Goal: Task Accomplishment & Management: Manage account settings

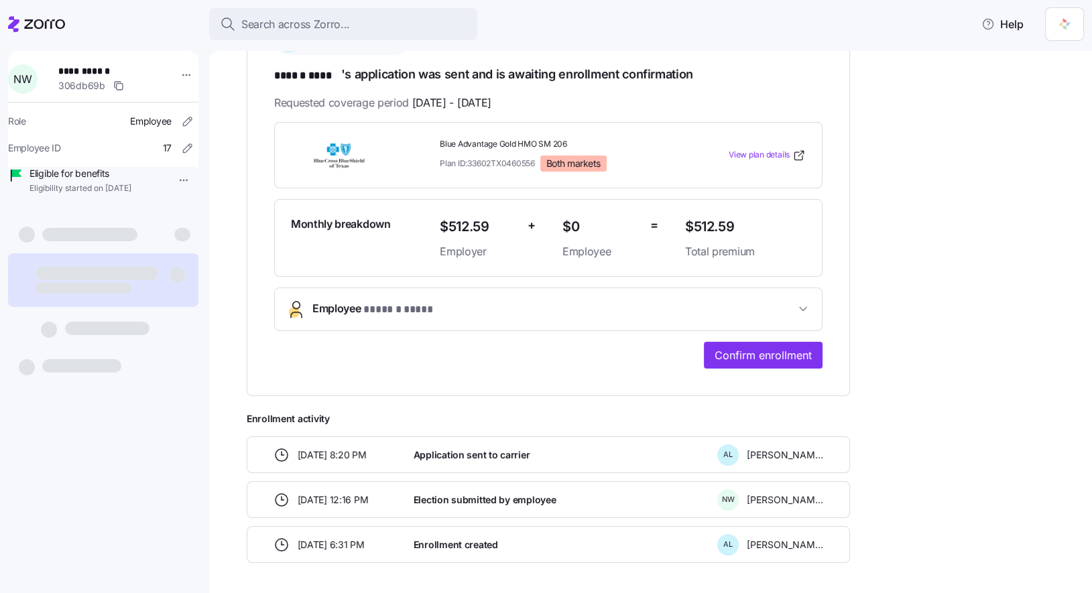
scroll to position [226, 0]
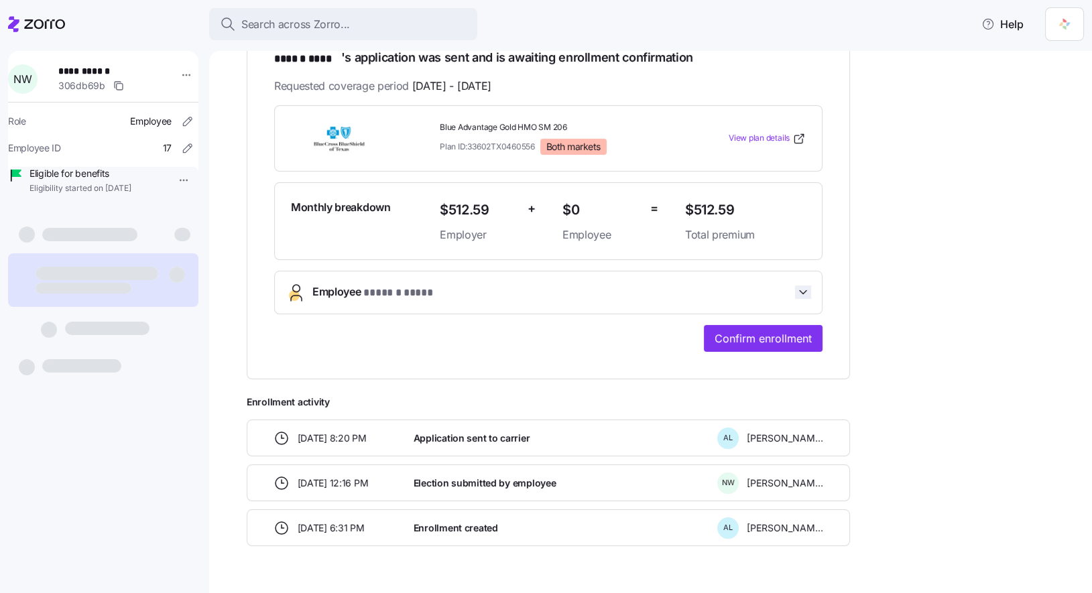
click at [805, 292] on icon "button" at bounding box center [802, 292] width 13 height 13
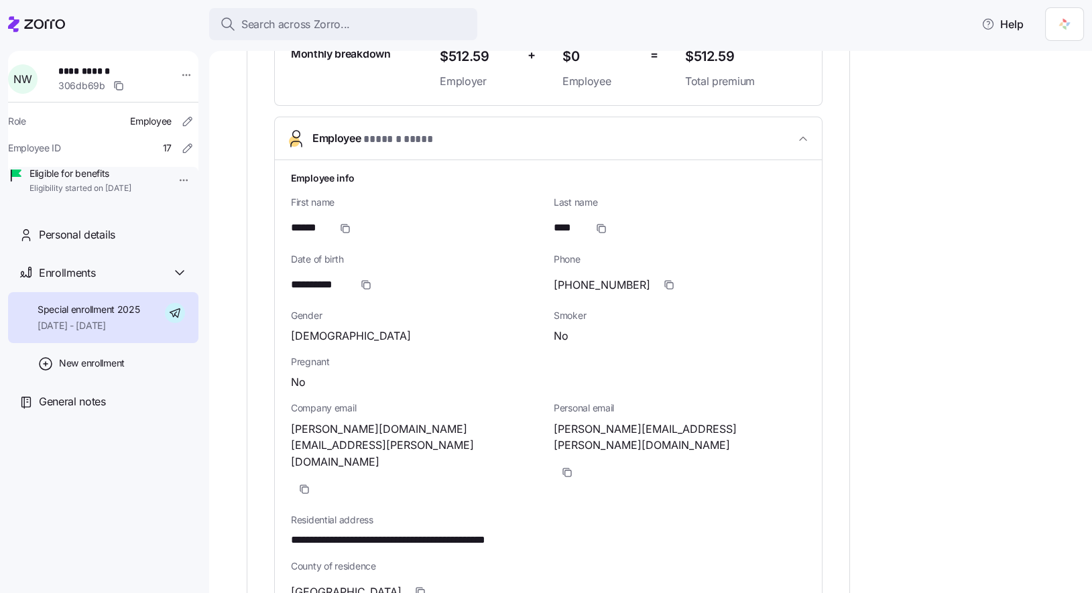
scroll to position [302, 0]
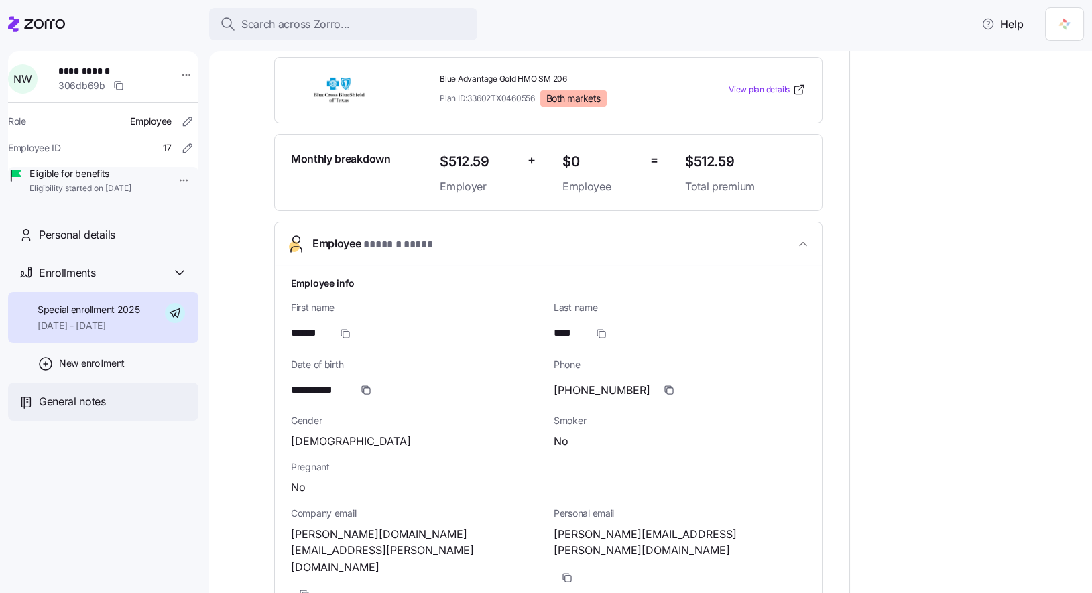
click at [85, 410] on span "General notes" at bounding box center [72, 402] width 67 height 17
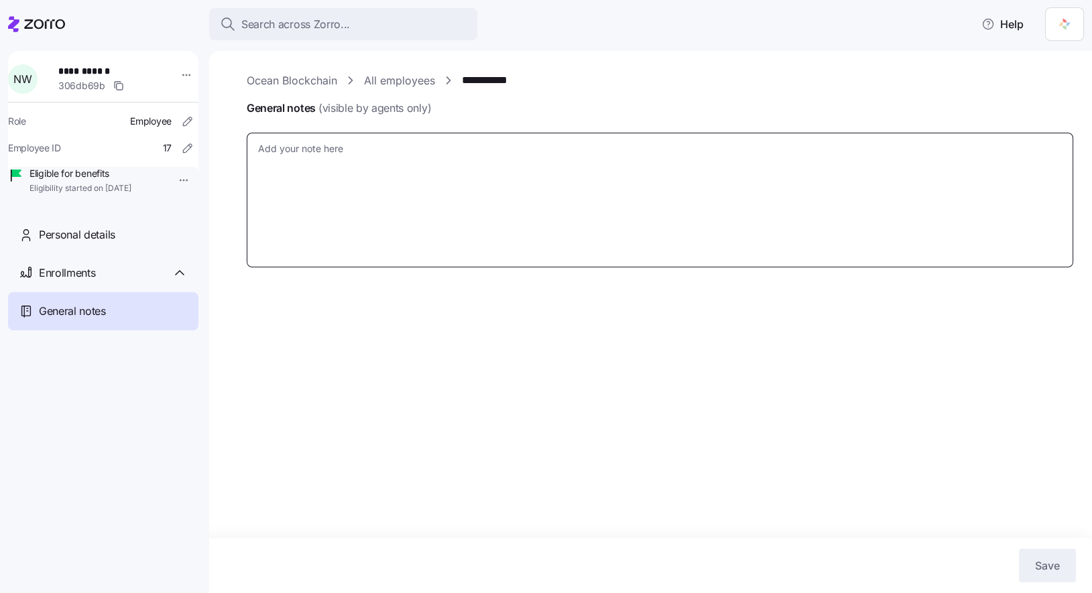
click at [530, 182] on textarea "General notes (visible by agents only)" at bounding box center [660, 200] width 827 height 135
type textarea "x"
type textarea "F"
type textarea "x"
type textarea "Fo"
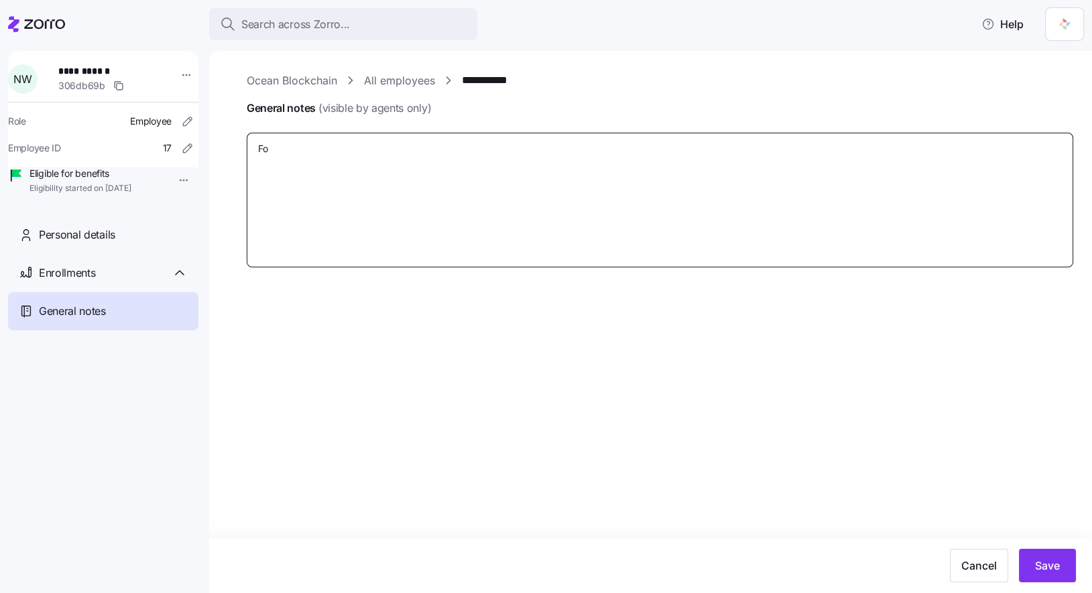
type textarea "x"
type textarea "Fol"
type textarea "x"
type textarea "Foll"
type textarea "x"
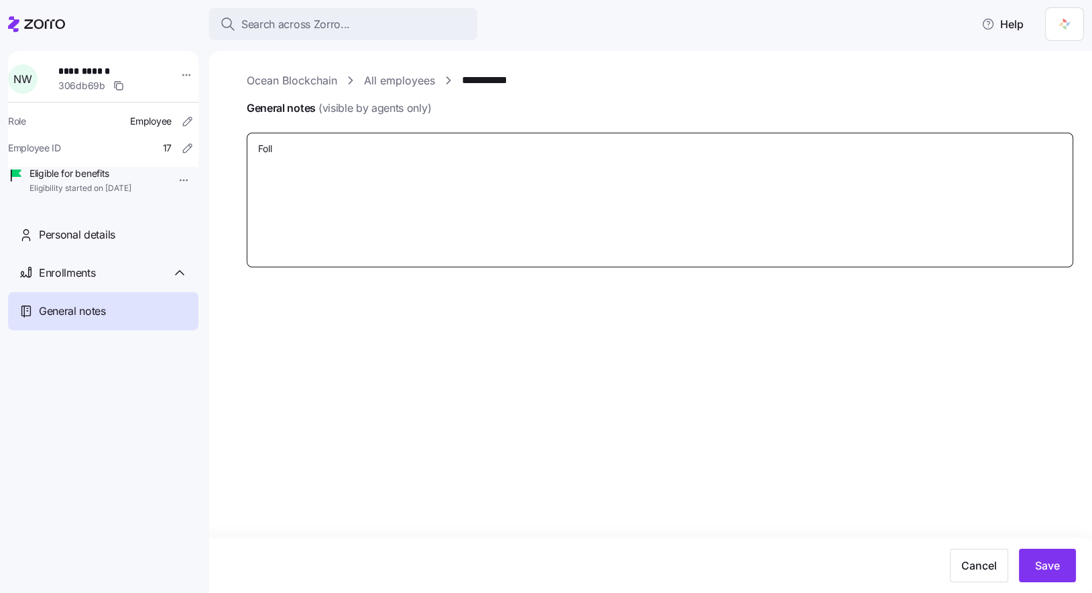
type textarea "Follo"
type textarea "x"
type textarea "Follow"
type textarea "x"
type textarea "Followe"
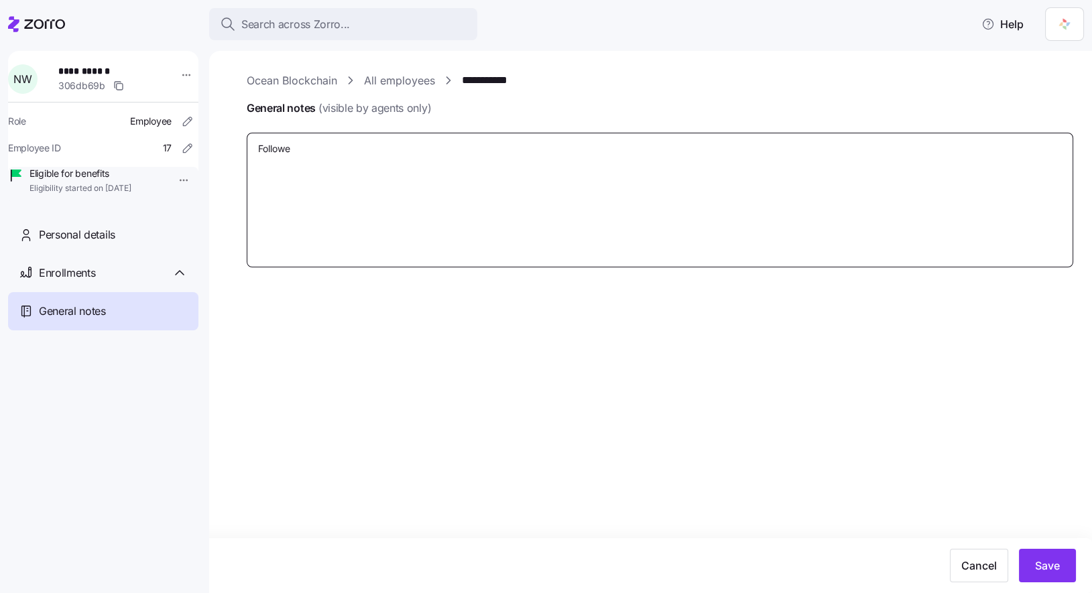
type textarea "x"
type textarea "Followed"
type textarea "x"
type textarea "Followed"
type textarea "x"
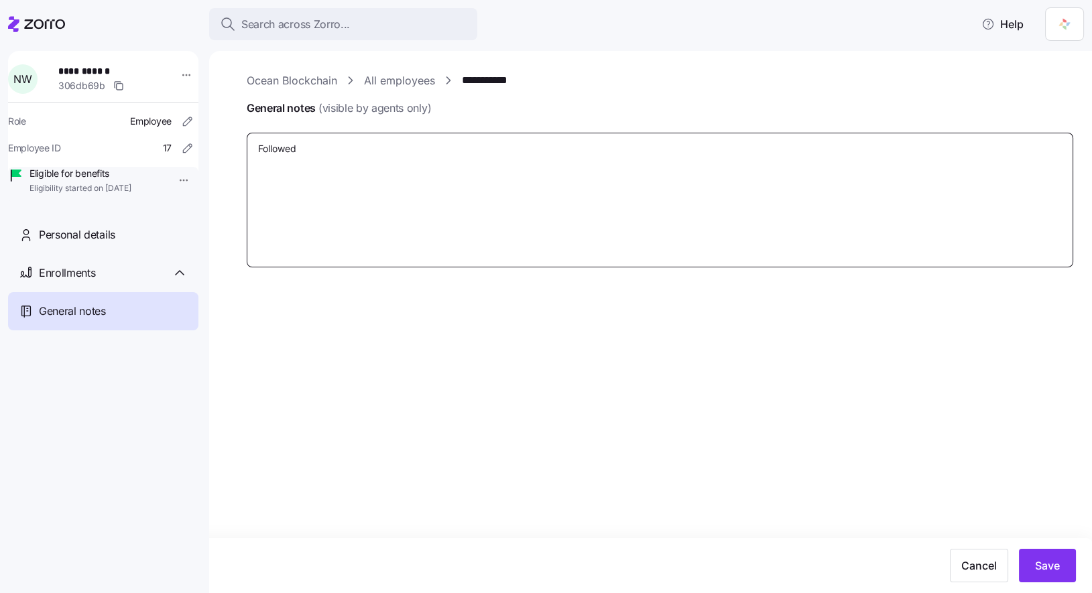
type textarea "Followed u"
type textarea "x"
type textarea "Followed up"
type textarea "x"
type textarea "Followed up"
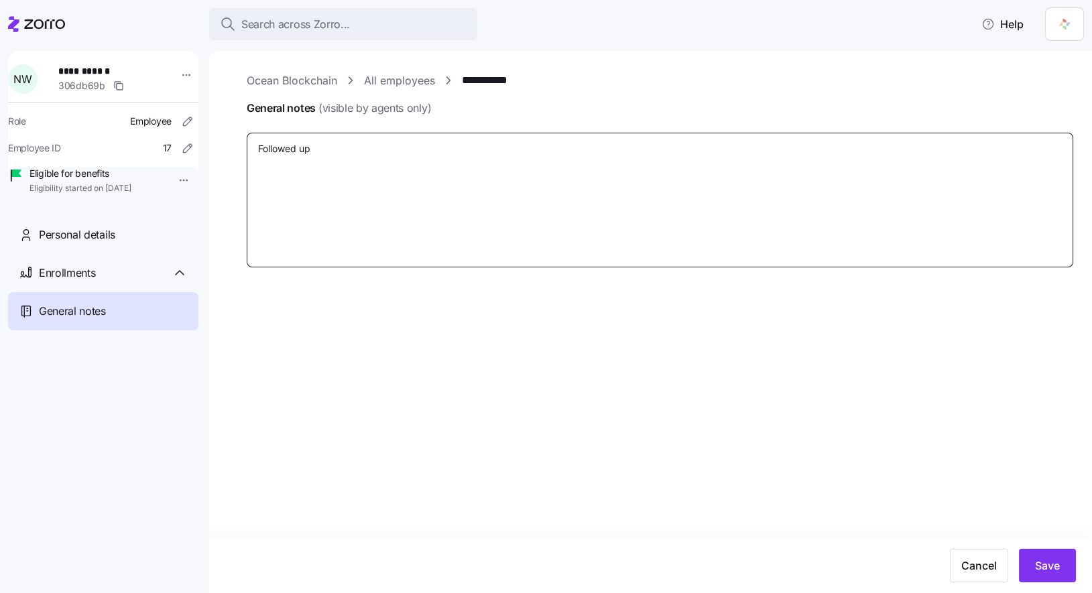
type textarea "x"
type textarea "Followed up o"
type textarea "x"
type textarea "Followed up on"
type textarea "x"
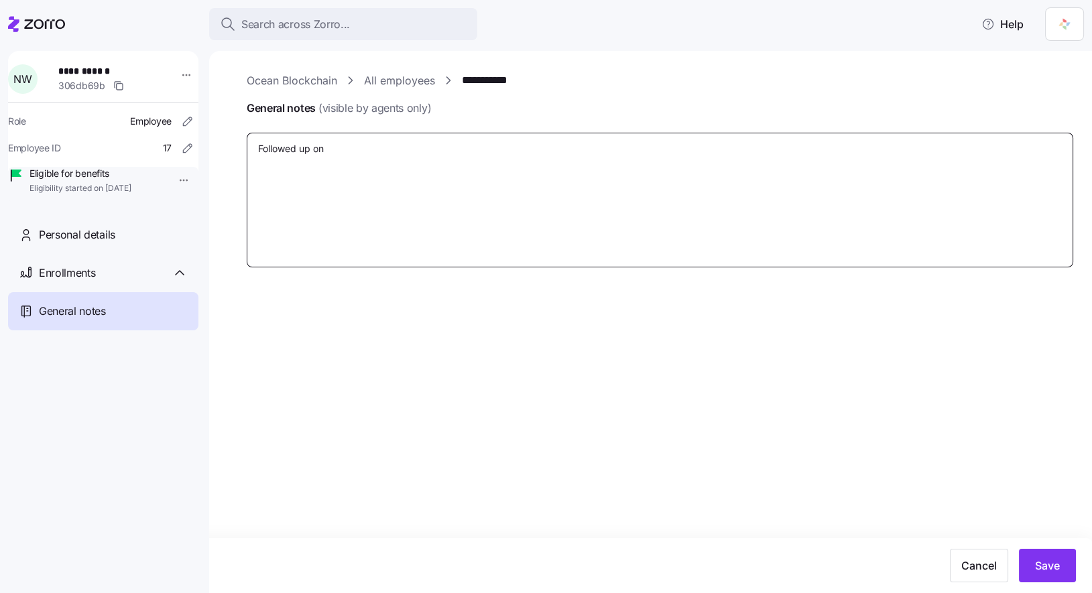
type textarea "Followed up on"
type textarea "x"
type textarea "Followed up on B"
type textarea "x"
type textarea "Followed up on BC"
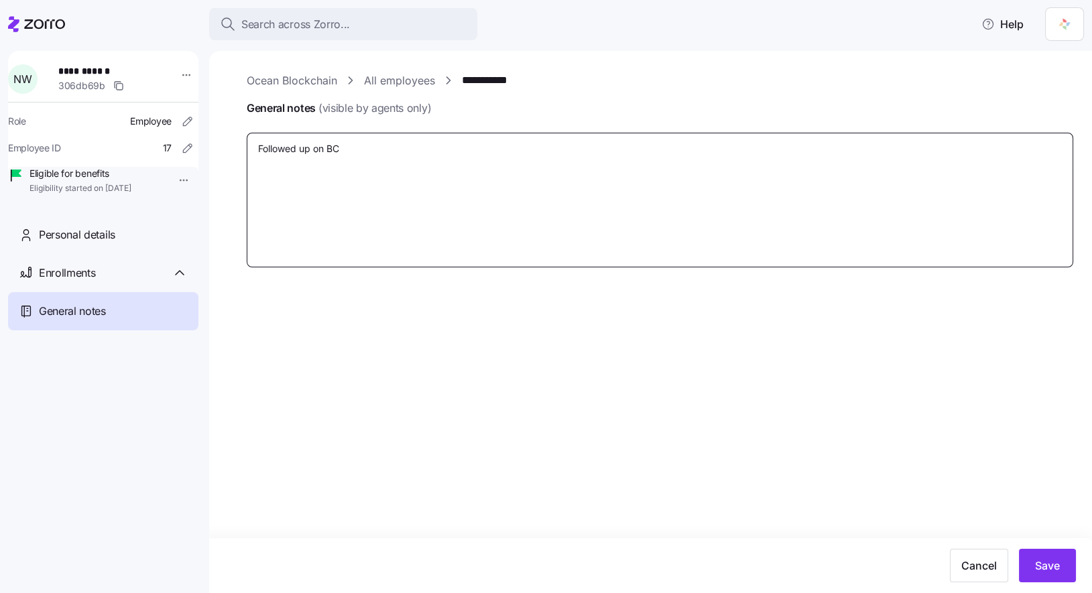
type textarea "x"
type textarea "Followed up on BCB"
type textarea "x"
type textarea "Followed up on BCBS"
type textarea "x"
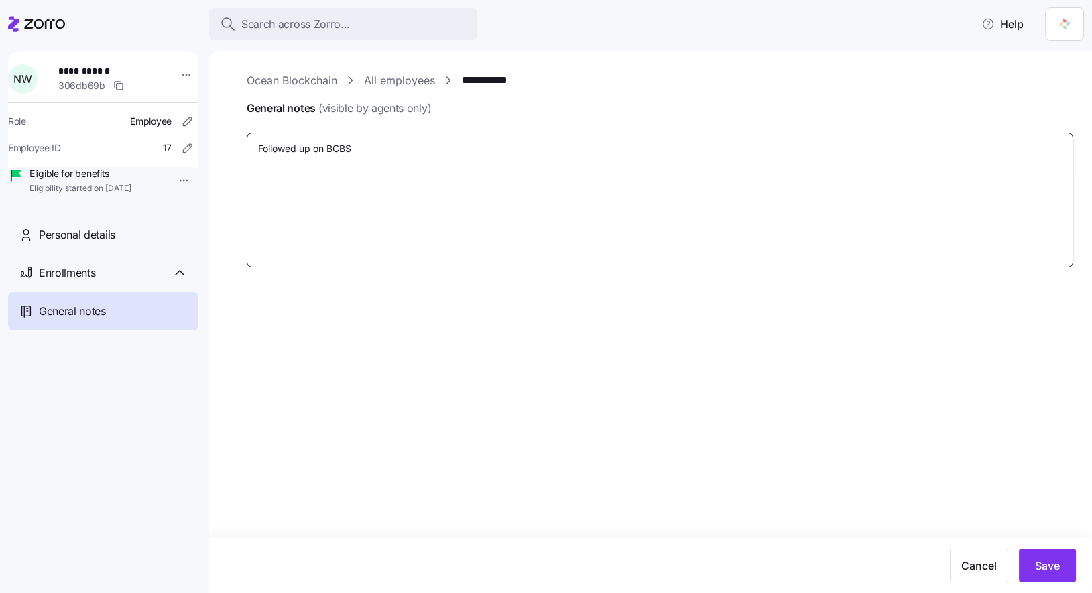
type textarea "Followed up on BCBSX"
type textarea "x"
type textarea "Followed up on BCBS"
type textarea "x"
type textarea "Followed up on BCBST"
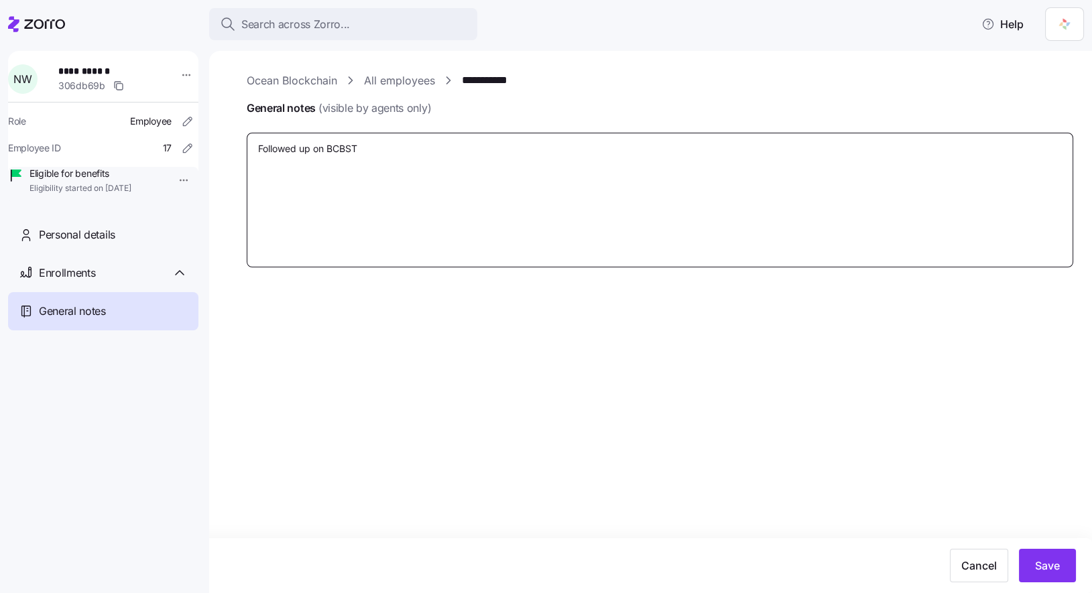
type textarea "x"
type textarea "Followed up on BCBSTX"
type textarea "x"
type textarea "Followed up on BCBSTX."
type textarea "x"
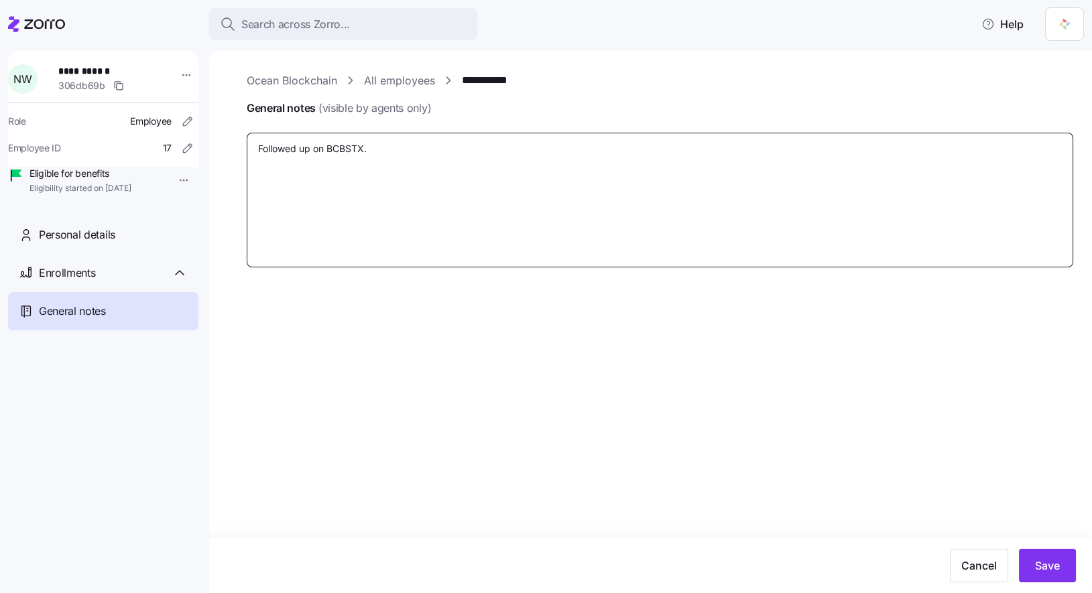
type textarea "Called with client to go through his options, sent over documents about basic t…"
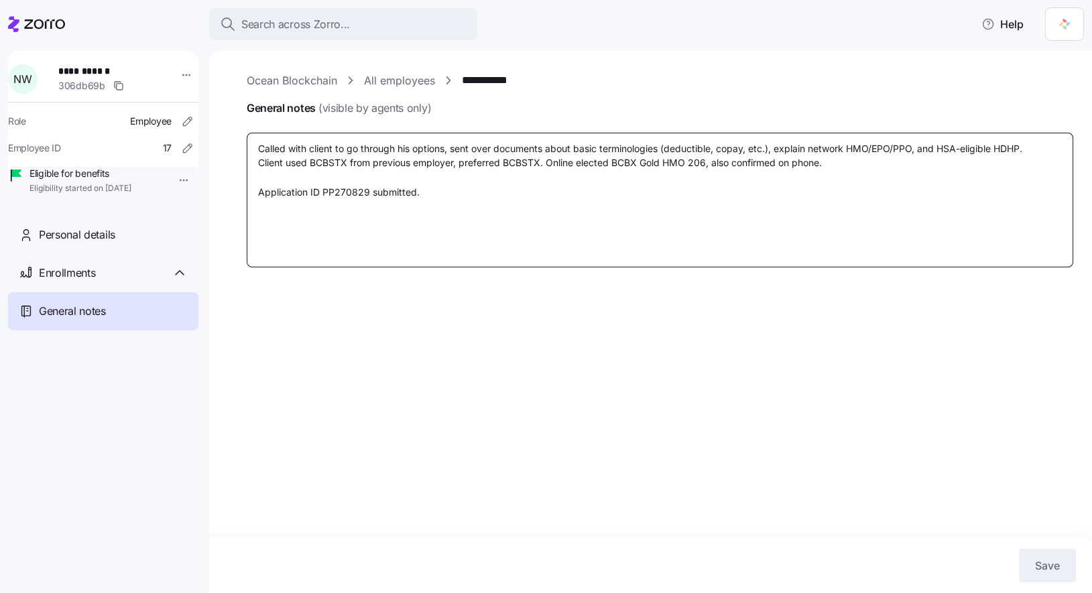
click at [583, 208] on textarea "Called with client to go through his options, sent over documents about basic t…" at bounding box center [660, 200] width 827 height 135
type textarea "x"
type textarea "Called with client to go through his options, sent over documents about basic t…"
type textarea "x"
type textarea "Called with client to go through his options, sent over documents about basic t…"
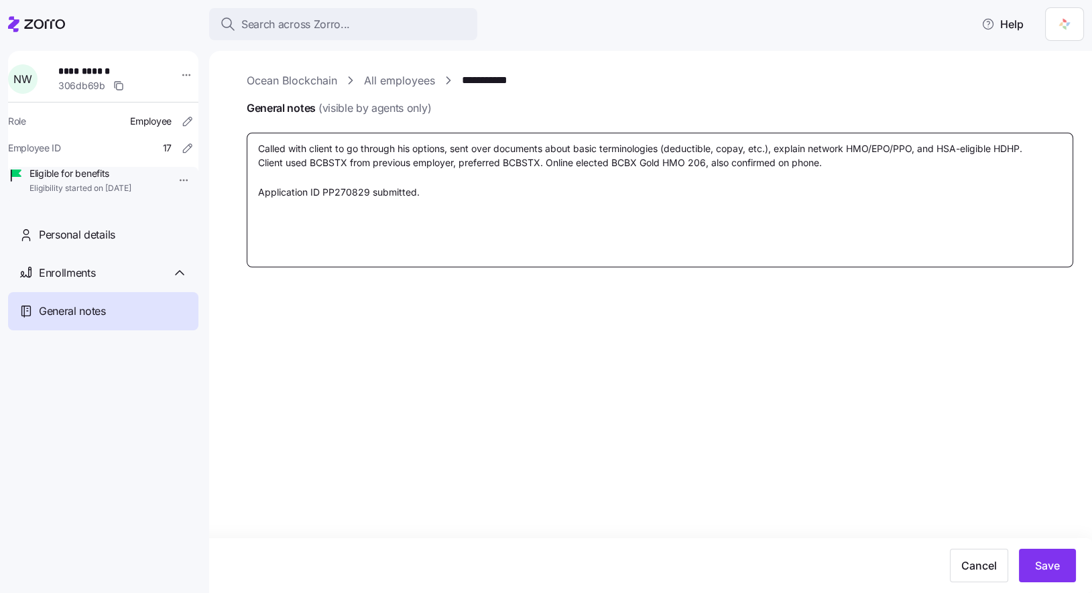
type textarea "x"
type textarea "Called with client to go through his options, sent over documents about basic t…"
type textarea "x"
type textarea "Called with client to go through his options, sent over documents about basic t…"
type textarea "x"
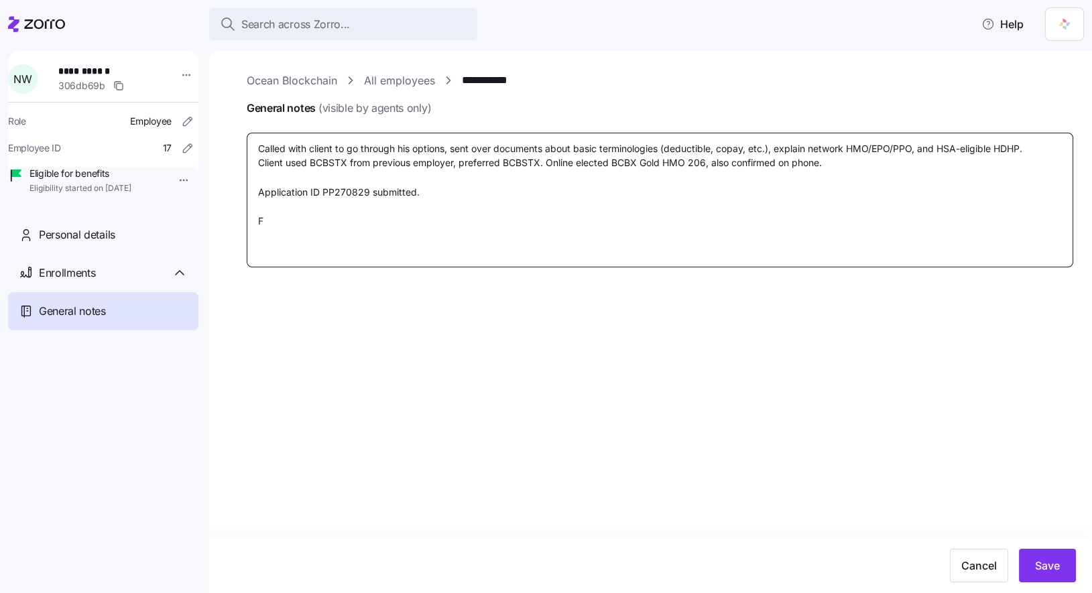
type textarea "Called with client to go through his options, sent over documents about basic t…"
type textarea "x"
type textarea "Called with client to go through his options, sent over documents about basic t…"
type textarea "x"
type textarea "Called with client to go through his options, sent over documents about basic t…"
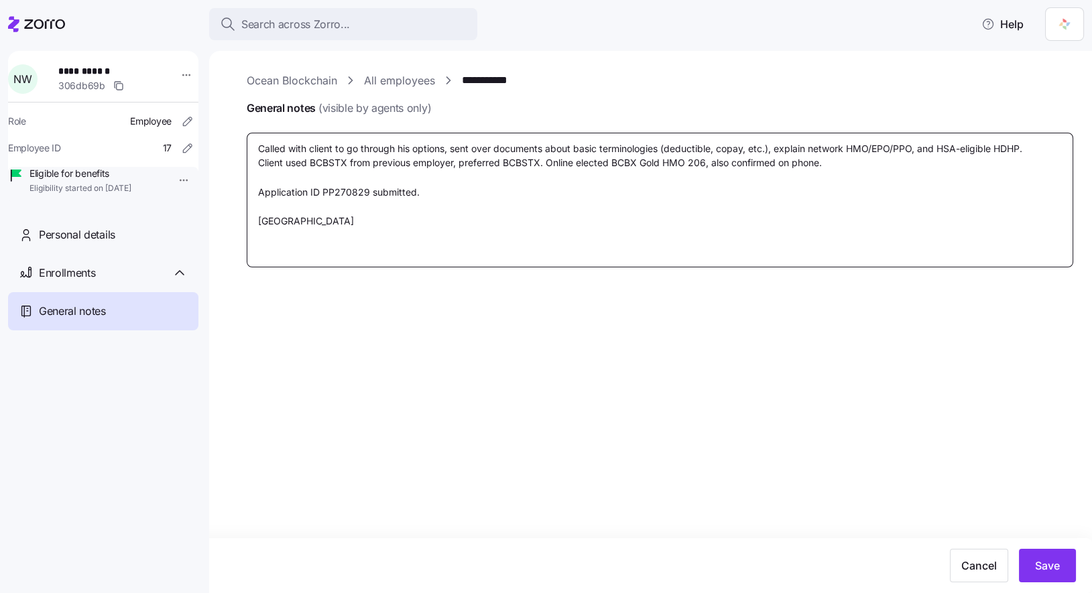
type textarea "x"
type textarea "Called with client to go through his options, sent over documents about basic t…"
type textarea "x"
type textarea "Called with client to go through his options, sent over documents about basic t…"
type textarea "x"
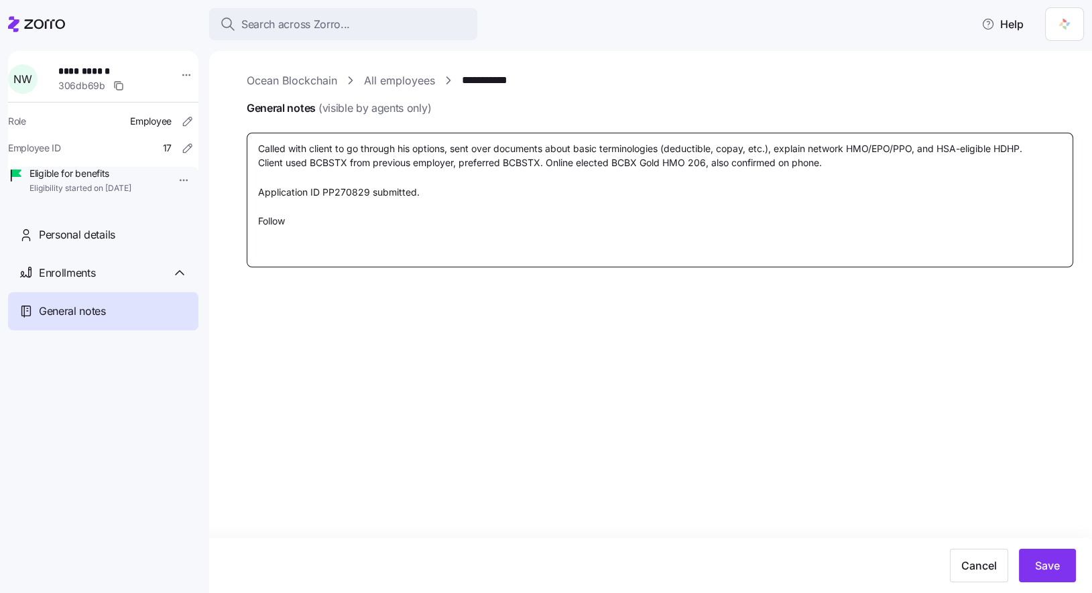
type textarea "Called with client to go through his options, sent over documents about basic t…"
type textarea "x"
type textarea "Called with client to go through his options, sent over documents about basic t…"
type textarea "x"
type textarea "Called with client to go through his options, sent over documents about basic t…"
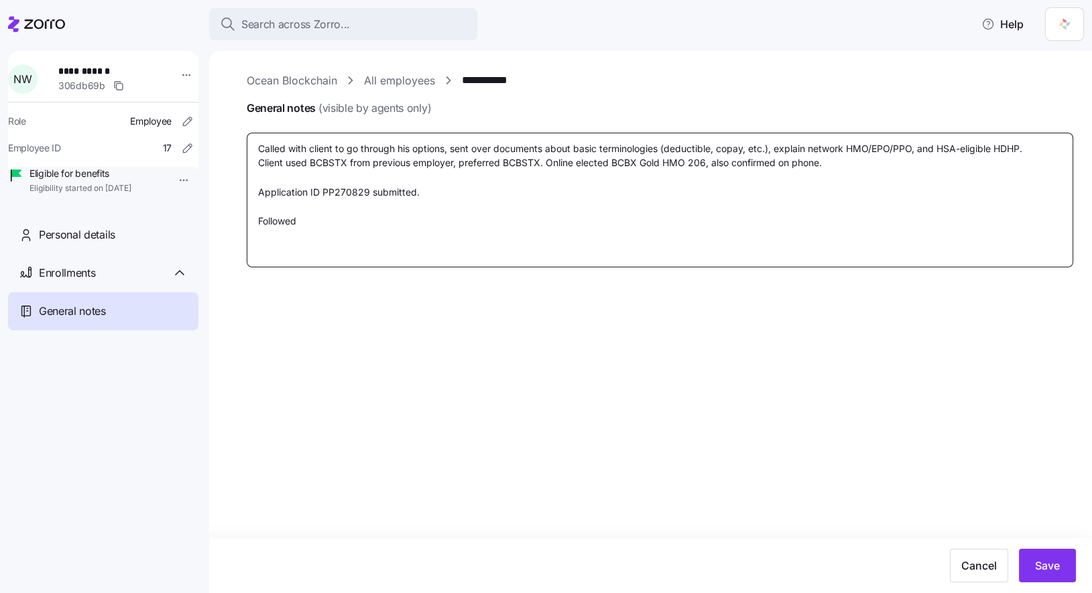
type textarea "x"
type textarea "Called with client to go through his options, sent over documents about basic t…"
type textarea "x"
type textarea "Called with client to go through his options, sent over documents about basic t…"
type textarea "x"
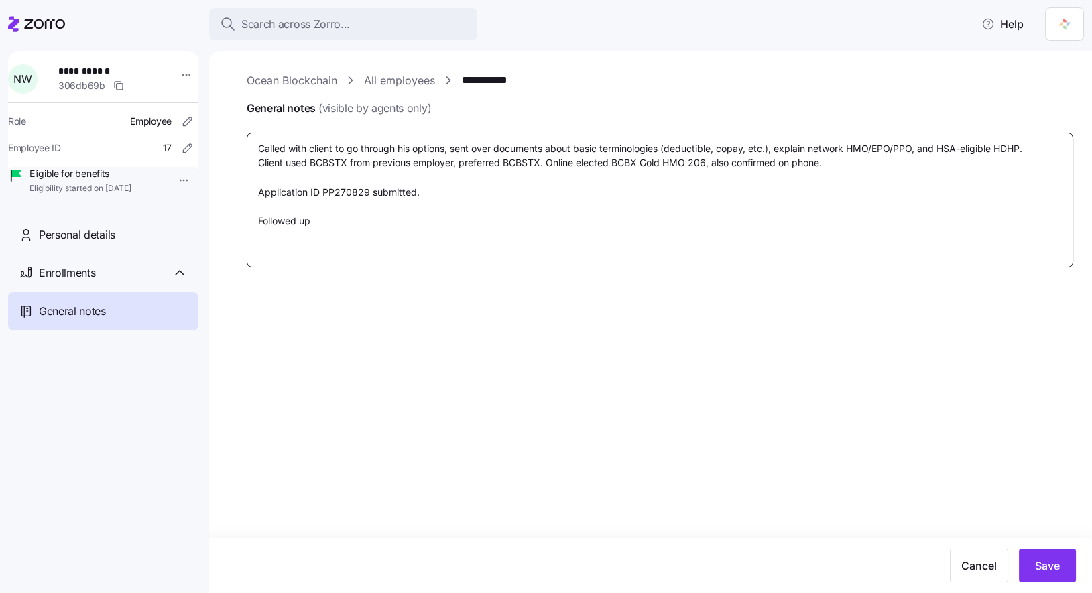
type textarea "Called with client to go through his options, sent over documents about basic t…"
type textarea "x"
type textarea "Called with client to go through his options, sent over documents about basic t…"
type textarea "x"
type textarea "Called with client to go through his options, sent over documents about basic t…"
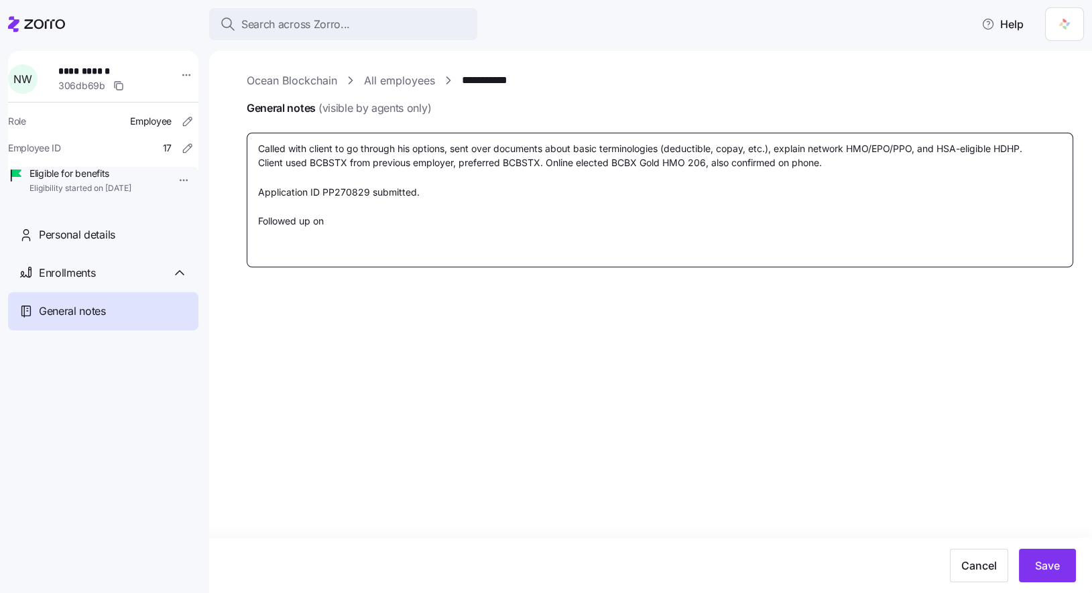
type textarea "x"
type textarea "Called with client to go through his options, sent over documents about basic t…"
type textarea "x"
type textarea "Called with client to go through his options, sent over documents about basic t…"
type textarea "x"
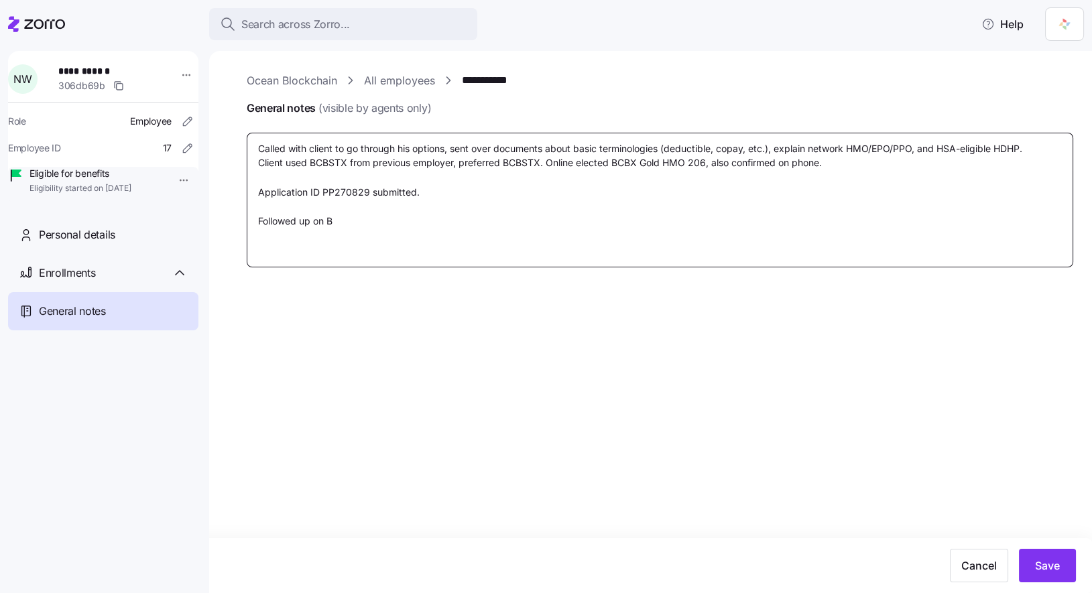
type textarea "Called with client to go through his options, sent over documents about basic t…"
type textarea "x"
type textarea "Called with client to go through his options, sent over documents about basic t…"
type textarea "x"
type textarea "Called with client to go through his options, sent over documents about basic t…"
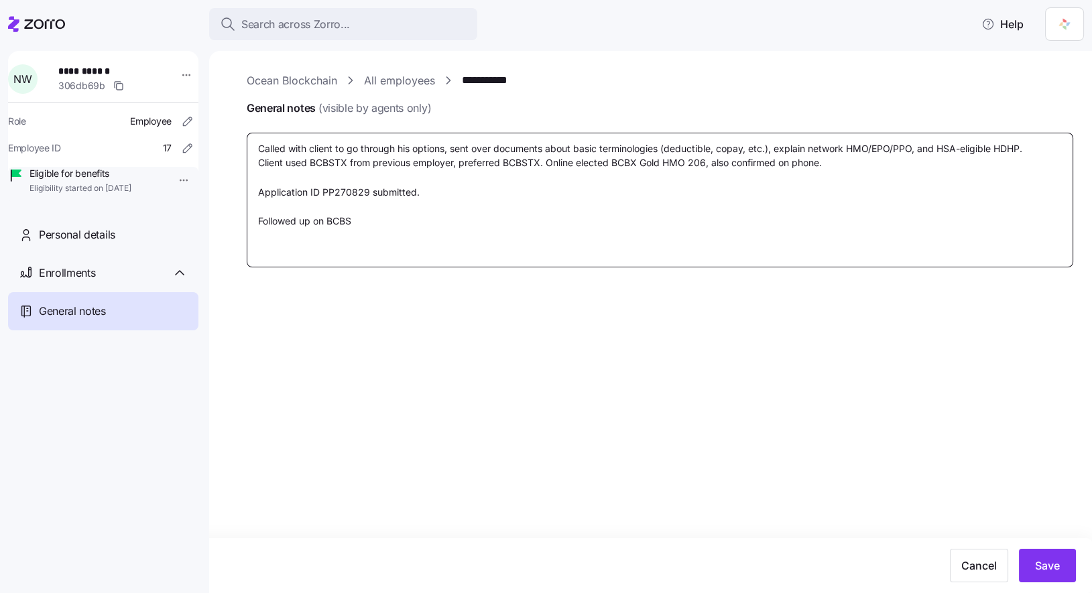
type textarea "x"
type textarea "Called with client to go through his options, sent over documents about basic t…"
type textarea "x"
type textarea "Called with client to go through his options, sent over documents about basic t…"
type textarea "x"
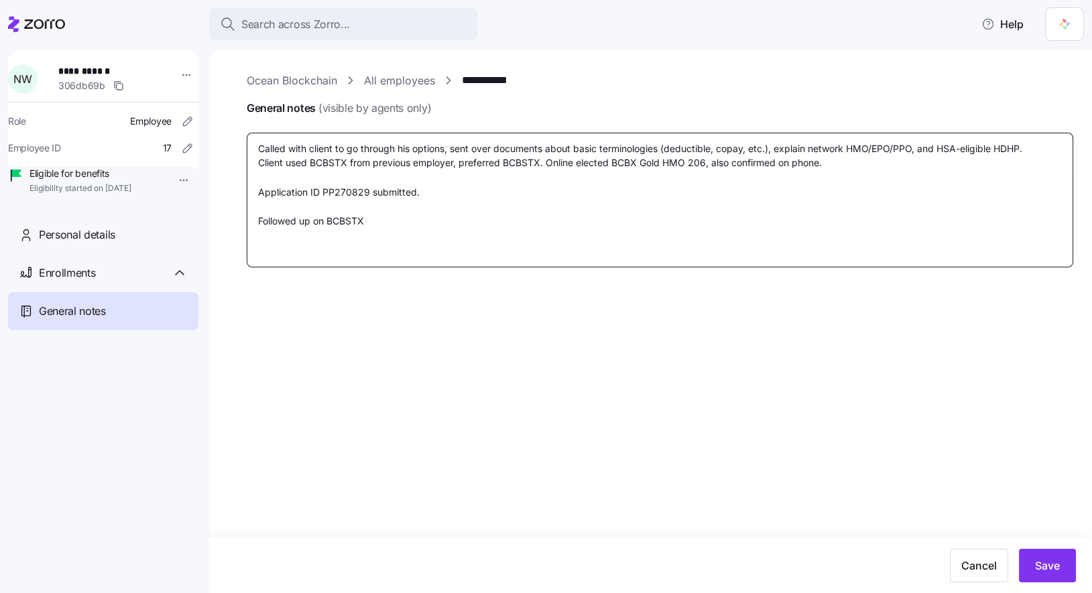
type textarea "Called with client to go through his options, sent over documents about basic t…"
type textarea "x"
type textarea "Called with client to go through his options, sent over documents about basic t…"
type textarea "x"
type textarea "Called with client to go through his options, sent over documents about basic t…"
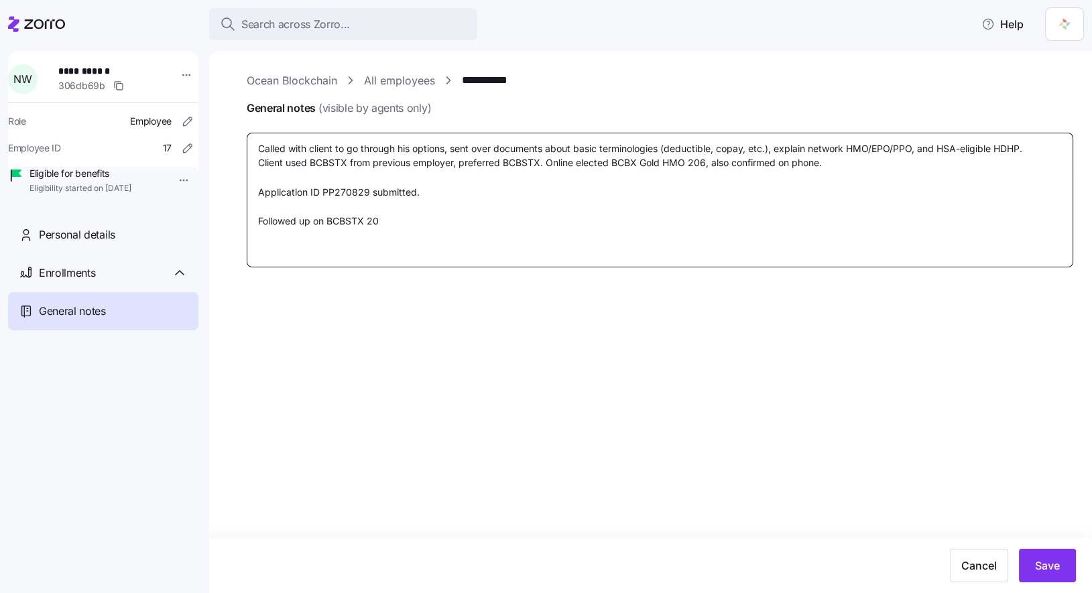
type textarea "x"
type textarea "Called with client to go through his options, sent over documents about basic t…"
type textarea "x"
type textarea "Called with client to go through his options, sent over documents about basic t…"
type textarea "x"
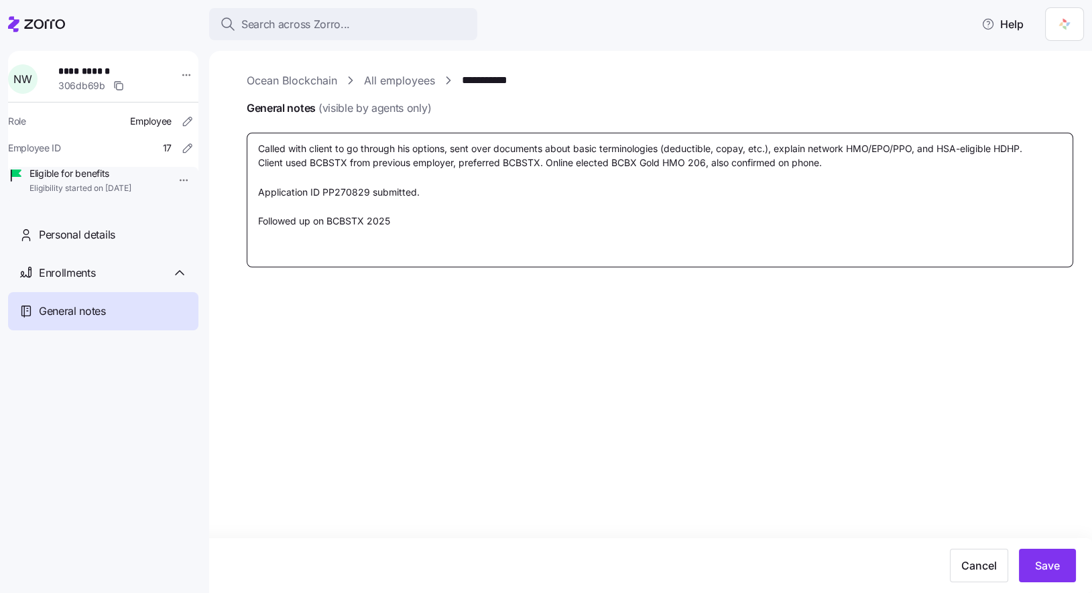
type textarea "Called with client to go through his options, sent over documents about basic t…"
type textarea "x"
type textarea "Called with client to go through his options, sent over documents about basic t…"
type textarea "x"
type textarea "Called with client to go through his options, sent over documents about basic t…"
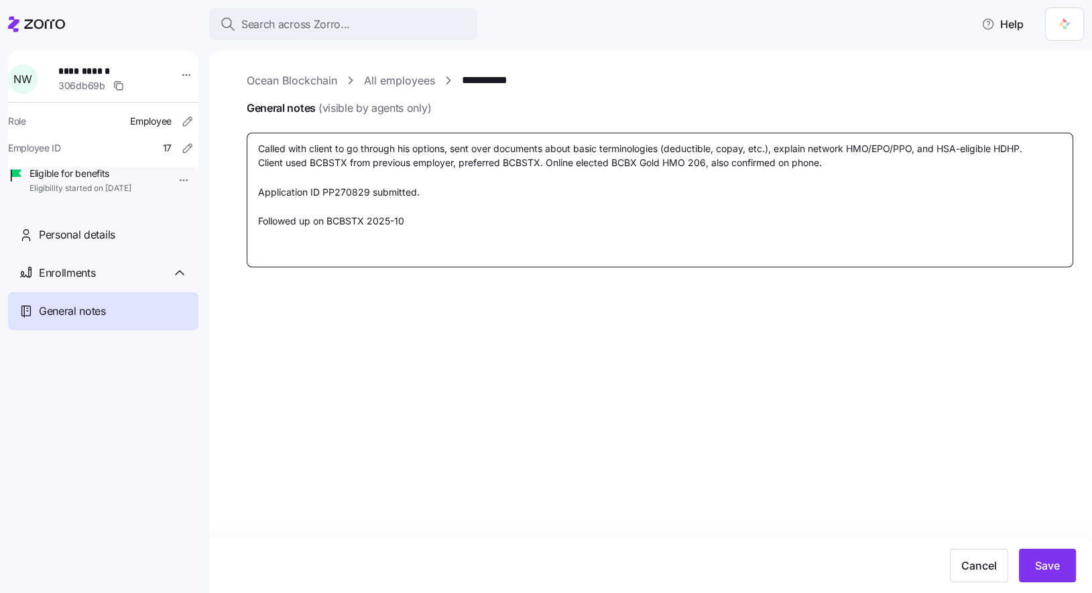
type textarea "x"
type textarea "Called with client to go through his options, sent over documents about basic t…"
type textarea "x"
type textarea "Called with client to go through his options, sent over documents about basic t…"
type textarea "x"
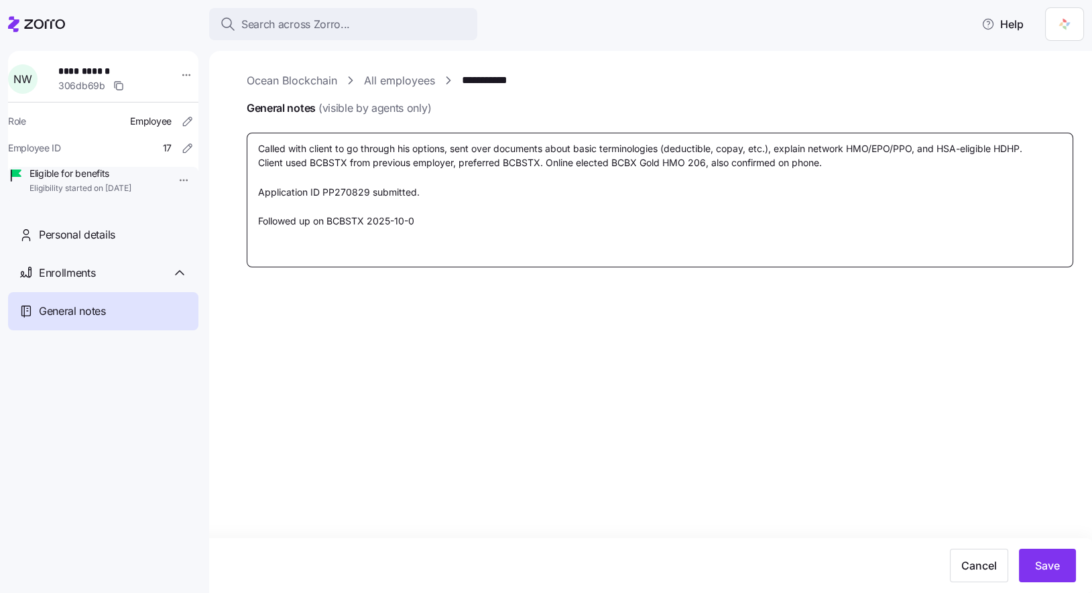
type textarea "Called with client to go through his options, sent over documents about basic t…"
type textarea "x"
type textarea "Called with client to go through his options, sent over documents about basic t…"
type textarea "x"
type textarea "Called with client to go through his options, sent over documents about basic t…"
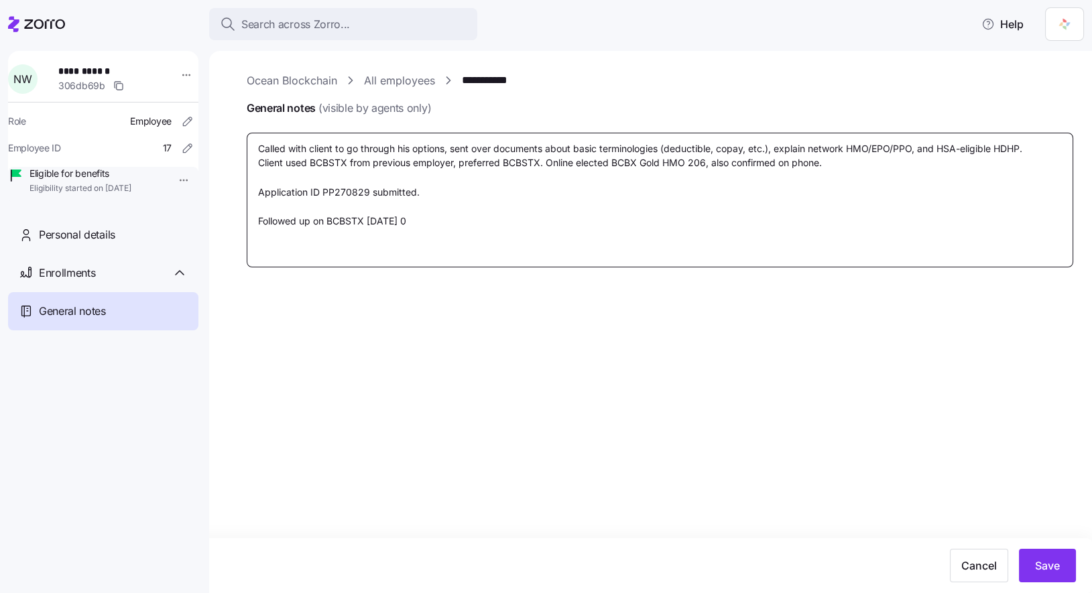
type textarea "x"
type textarea "Called with client to go through his options, sent over documents about basic t…"
type textarea "x"
type textarea "Called with client to go through his options, sent over documents about basic t…"
type textarea "x"
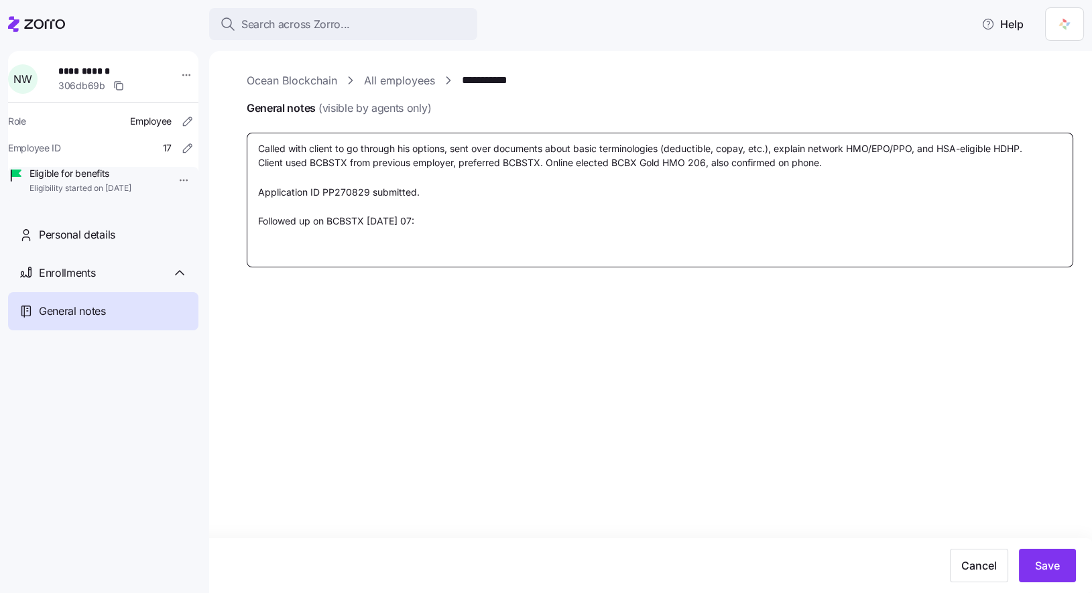
type textarea "Called with client to go through his options, sent over documents about basic t…"
type textarea "x"
type textarea "Called with client to go through his options, sent over documents about basic t…"
type textarea "x"
type textarea "Called with client to go through his options, sent over documents about basic t…"
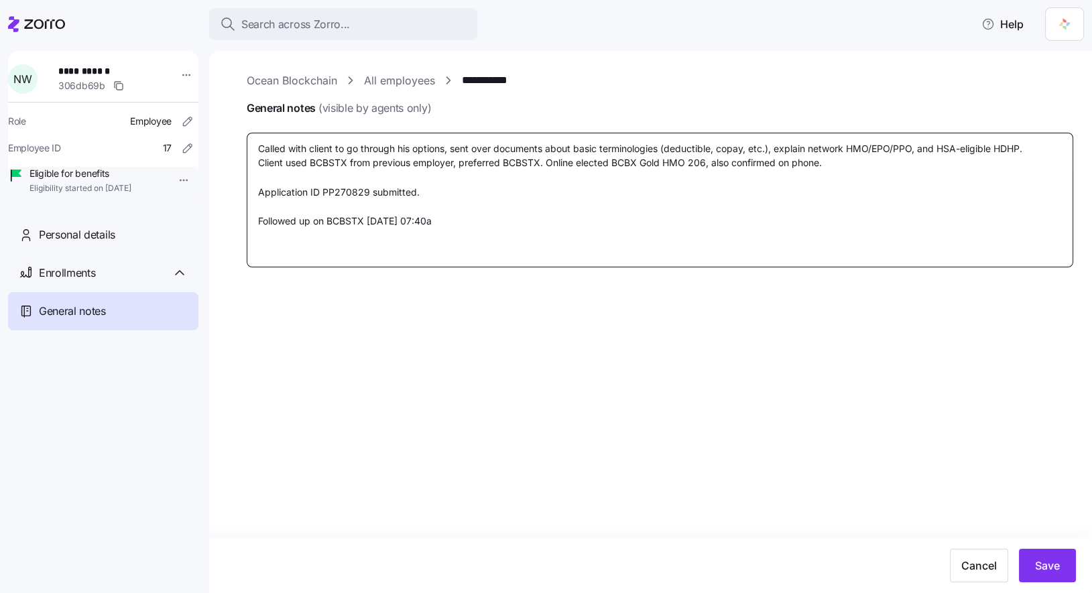
type textarea "x"
type textarea "Called with client to go through his options, sent over documents about basic t…"
type textarea "x"
type textarea "Called with client to go through his options, sent over documents about basic t…"
type textarea "x"
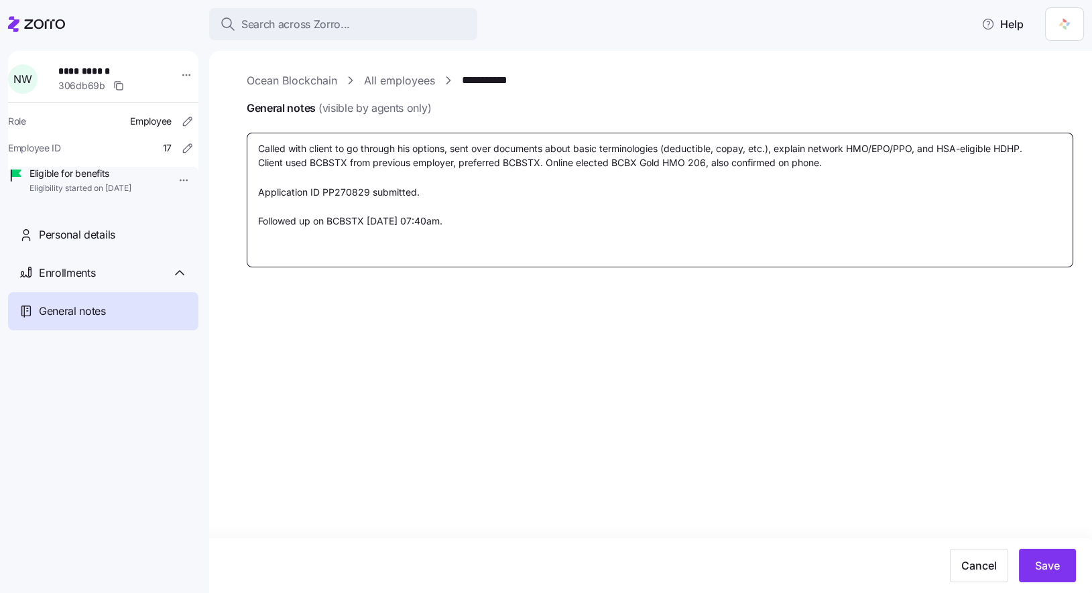
type textarea "Called with client to go through his options, sent over documents about basic t…"
type textarea "x"
type textarea "Called with client to go through his options, sent over documents about basic t…"
type textarea "x"
type textarea "Called with client to go through his options, sent over documents about basic t…"
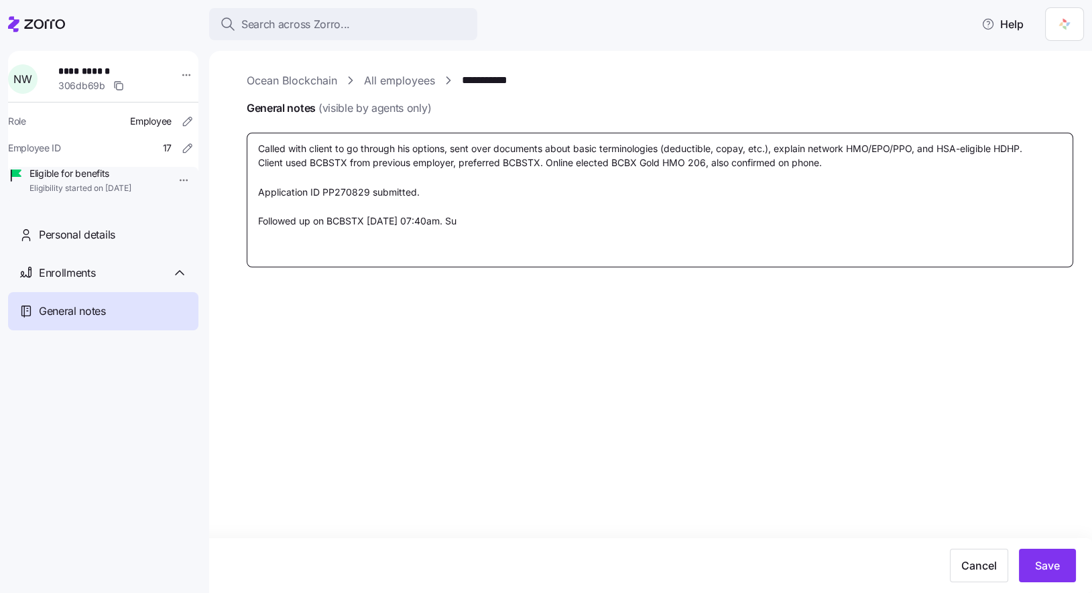
type textarea "x"
type textarea "Called with client to go through his options, sent over documents about basic t…"
type textarea "x"
type textarea "Called with client to go through his options, sent over documents about basic t…"
type textarea "x"
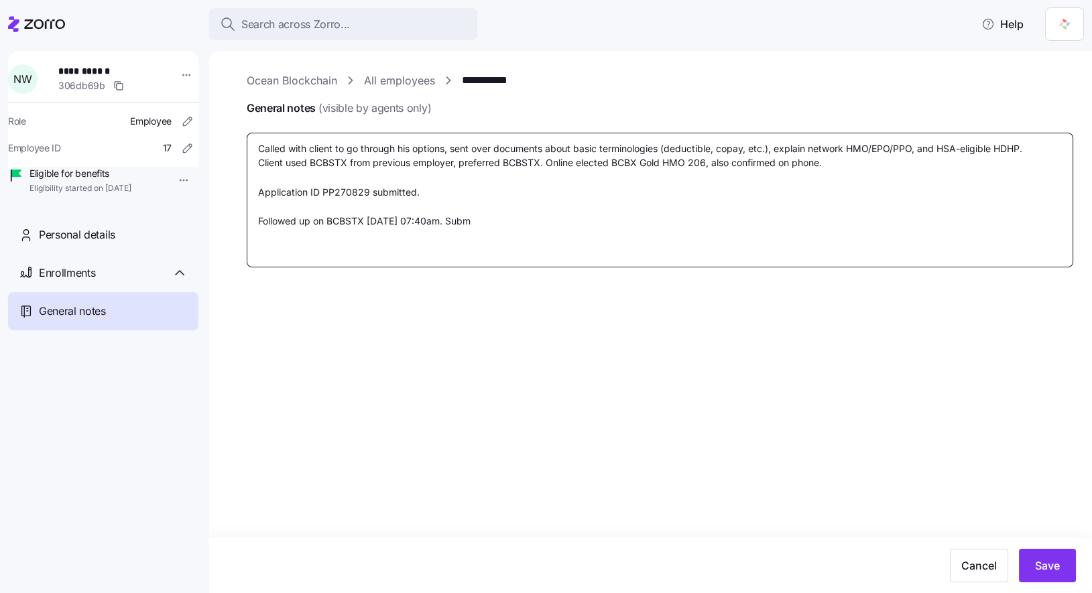
type textarea "Called with client to go through his options, sent over documents about basic t…"
type textarea "x"
type textarea "Called with client to go through his options, sent over documents about basic t…"
type textarea "x"
type textarea "Called with client to go through his options, sent over documents about basic t…"
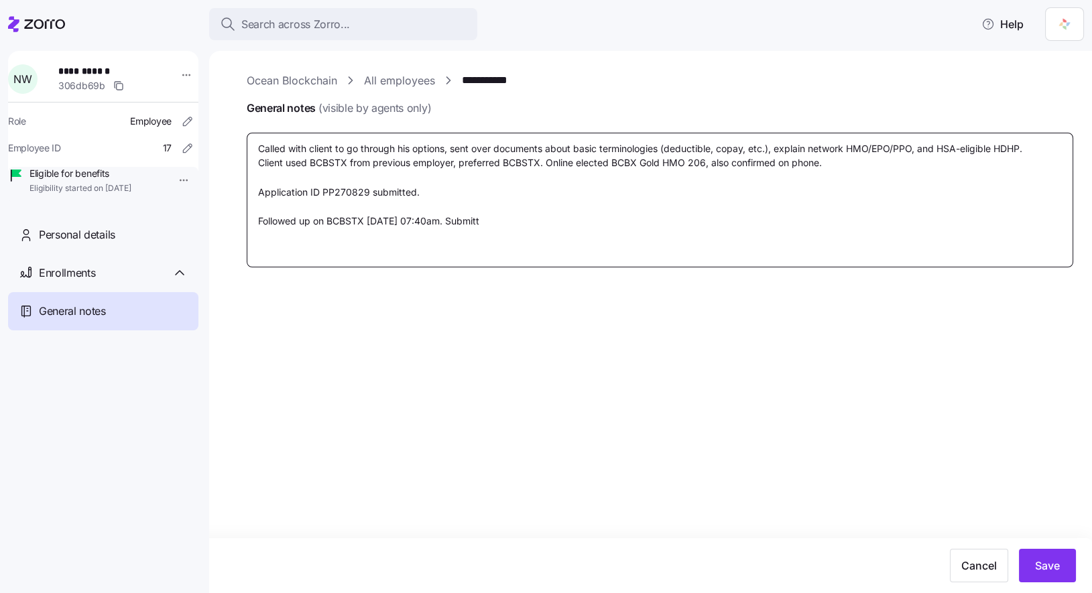
type textarea "x"
type textarea "Called with client to go through his options, sent over documents about basic t…"
type textarea "x"
type textarea "Called with client to go through his options, sent over documents about basic t…"
type textarea "x"
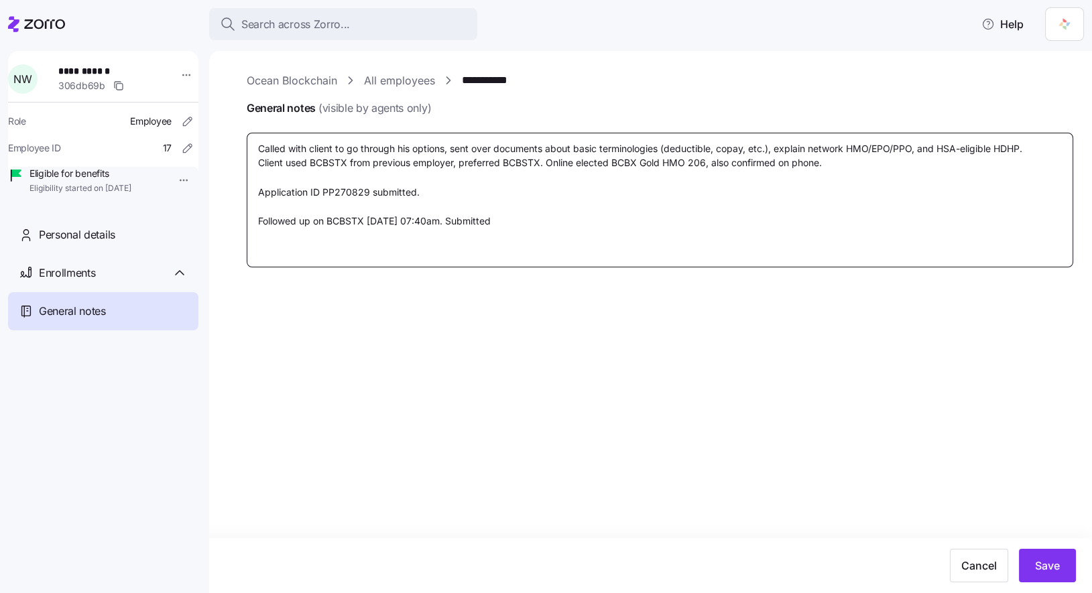
type textarea "Called with client to go through his options, sent over documents about basic t…"
type textarea "x"
type textarea "Called with client to go through his options, sent over documents about basic t…"
type textarea "x"
type textarea "Called with client to go through his options, sent over documents about basic t…"
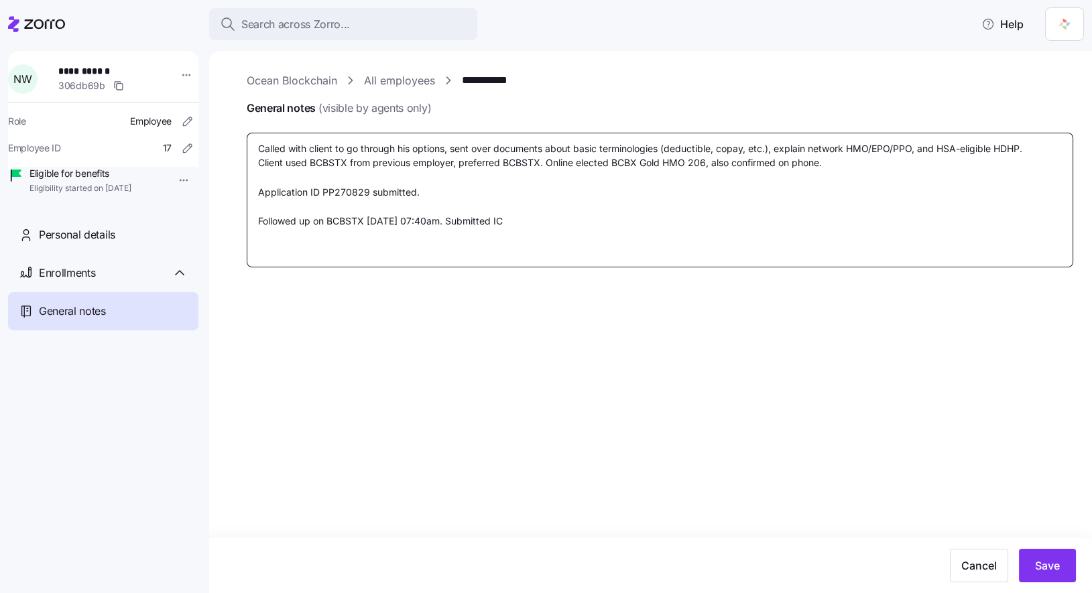
type textarea "x"
type textarea "Called with client to go through his options, sent over documents about basic t…"
type textarea "x"
type textarea "Called with client to go through his options, sent over documents about basic t…"
type textarea "x"
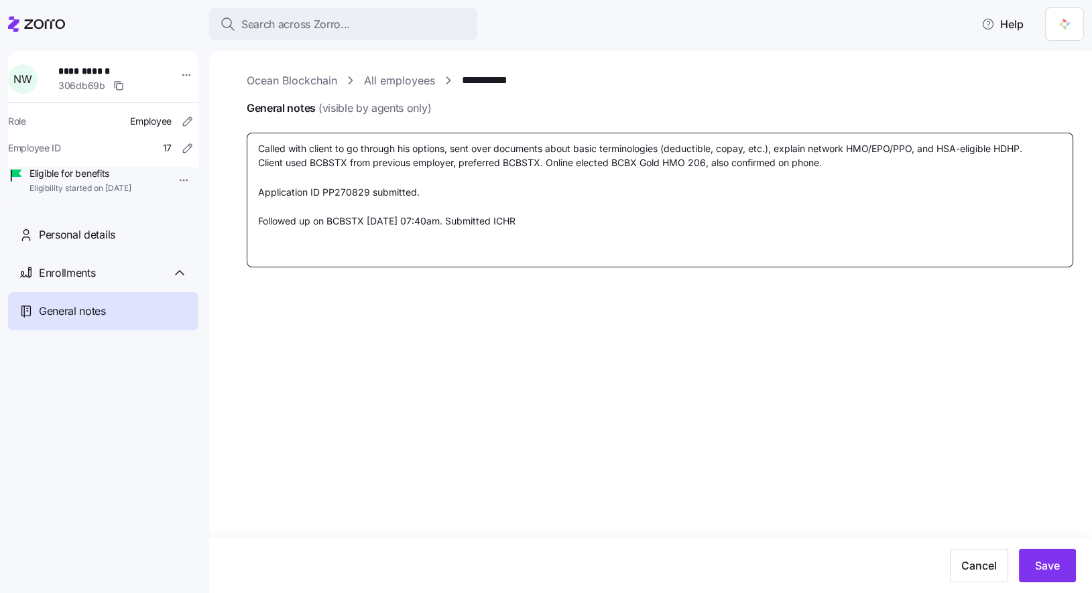
type textarea "Called with client to go through his options, sent over documents about basic t…"
type textarea "x"
type textarea "Called with client to go through his options, sent over documents about basic t…"
type textarea "x"
type textarea "Called with client to go through his options, sent over documents about basic t…"
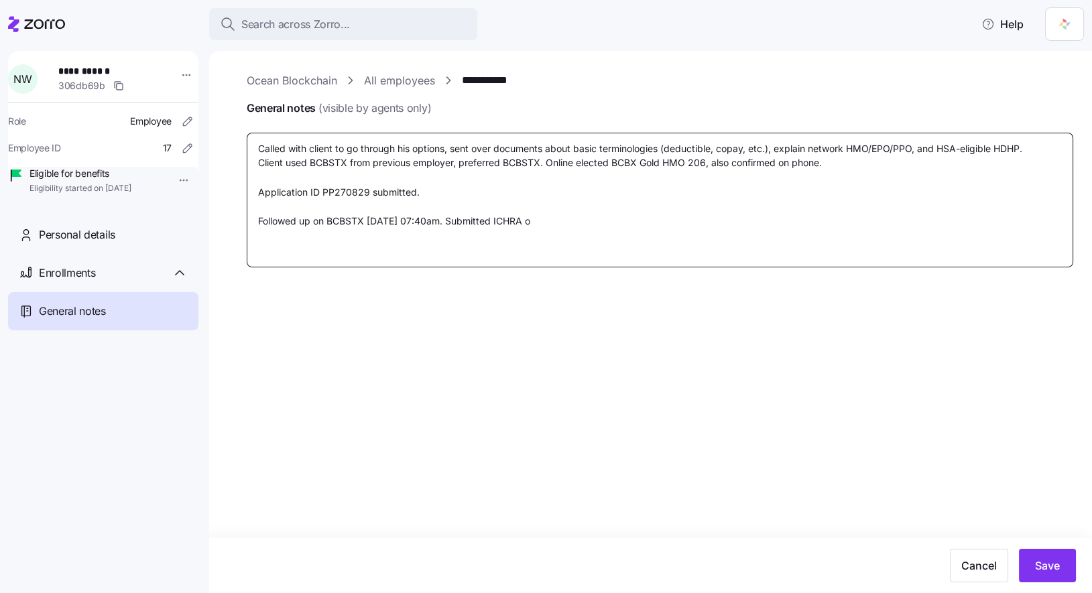
type textarea "x"
type textarea "Called with client to go through his options, sent over documents about basic t…"
type textarea "x"
type textarea "Called with client to go through his options, sent over documents about basic t…"
type textarea "x"
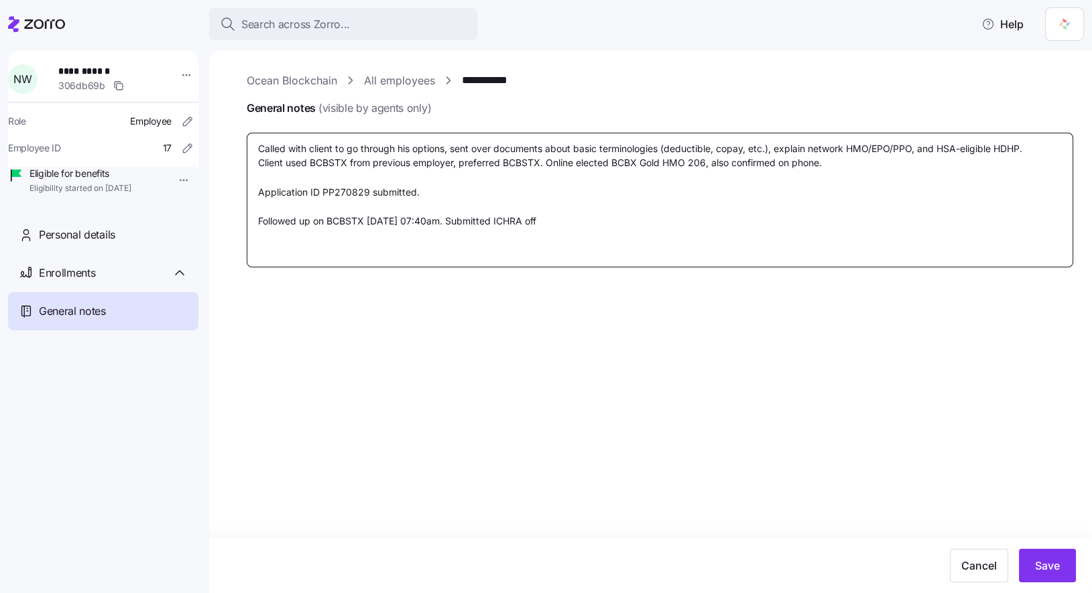
type textarea "Called with client to go through his options, sent over documents about basic t…"
type textarea "x"
type textarea "Called with client to go through his options, sent over documents about basic t…"
type textarea "x"
type textarea "Called with client to go through his options, sent over documents about basic t…"
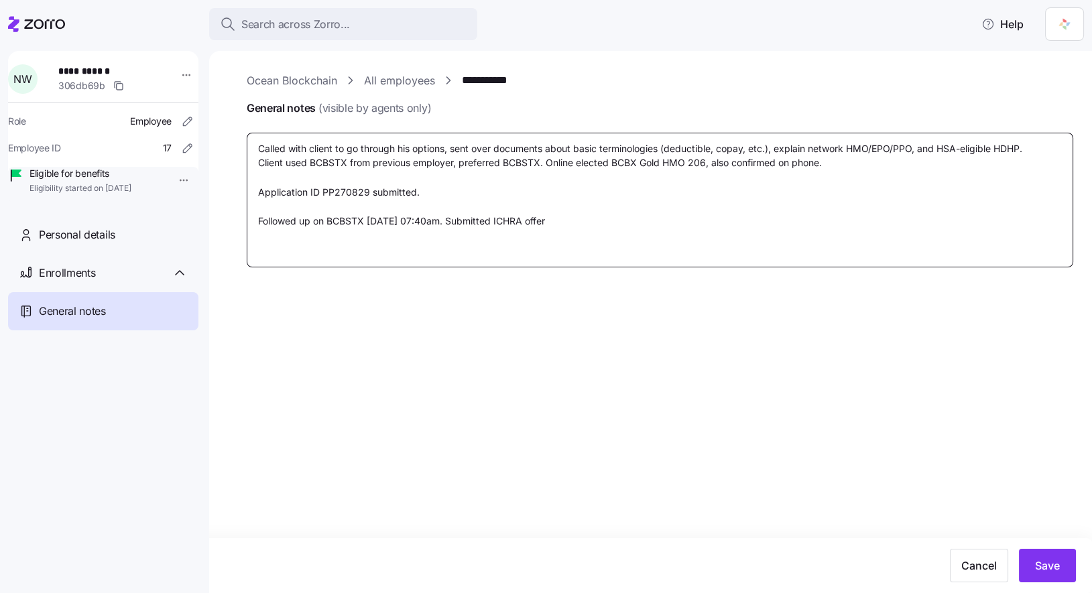
type textarea "x"
type textarea "Called with client to go through his options, sent over documents about basic t…"
type textarea "x"
type textarea "Called with client to go through his options, sent over documents about basic t…"
type textarea "x"
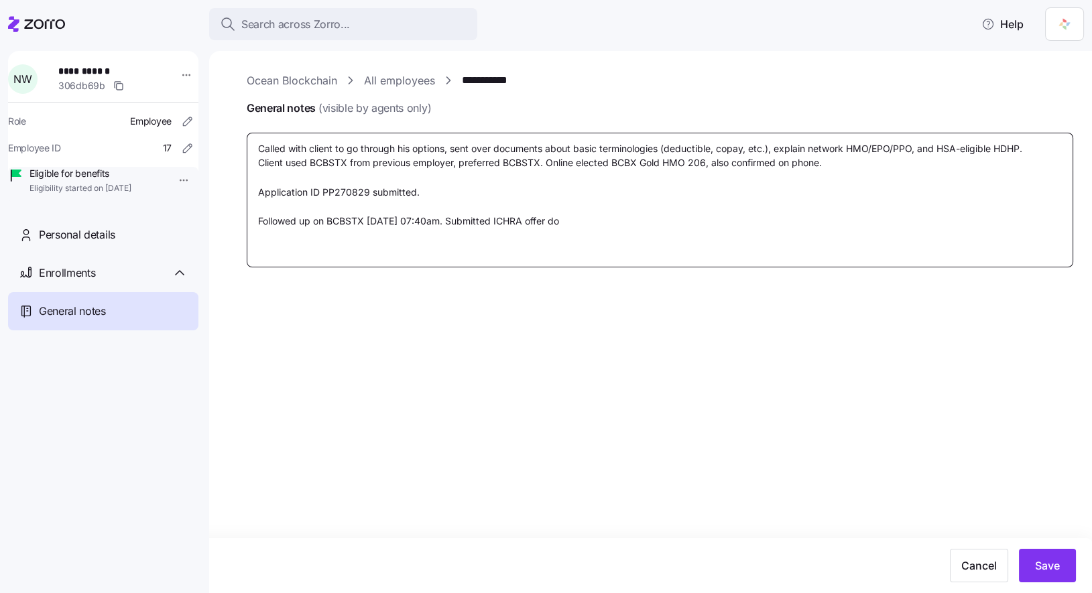
type textarea "Called with client to go through his options, sent over documents about basic t…"
type textarea "x"
type textarea "Called with client to go through his options, sent over documents about basic t…"
type textarea "x"
type textarea "Called with client to go through his options, sent over documents about basic t…"
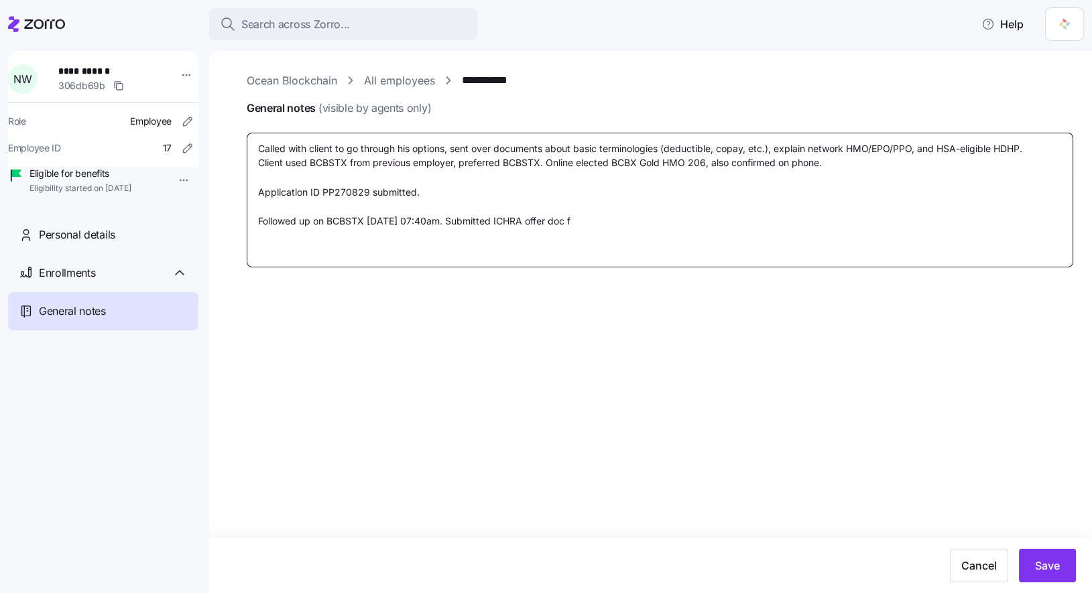
type textarea "x"
type textarea "Called with client to go through his options, sent over documents about basic t…"
type textarea "x"
type textarea "Called with client to go through his options, sent over documents about basic t…"
type textarea "x"
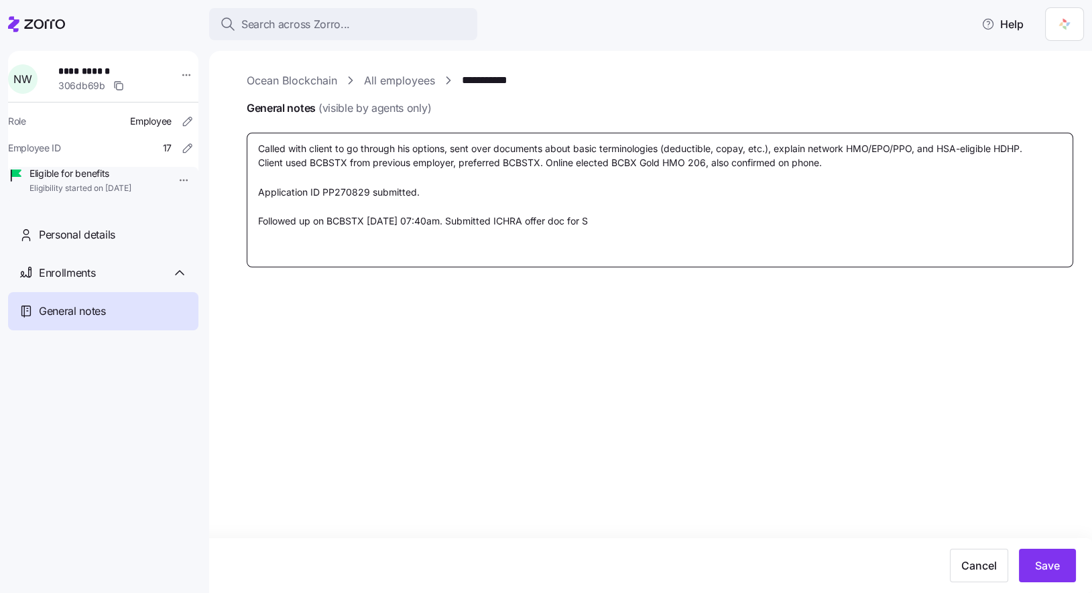
type textarea "Called with client to go through his options, sent over documents about basic t…"
paste textarea "0032853560"
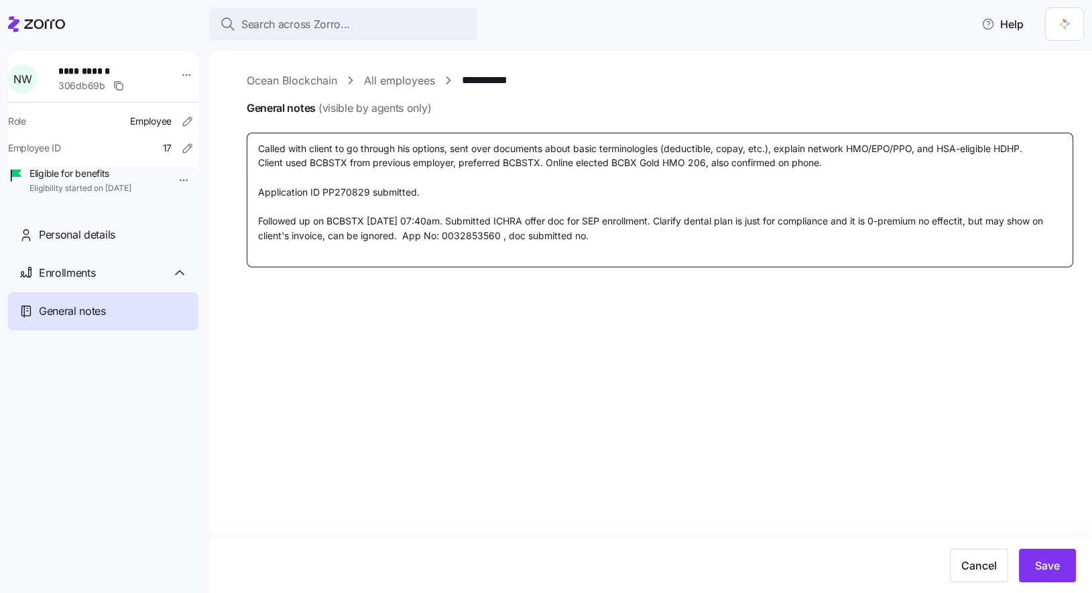
click at [593, 232] on textarea "Called with client to go through his options, sent over documents about basic t…" at bounding box center [660, 200] width 827 height 135
paste textarea "495051"
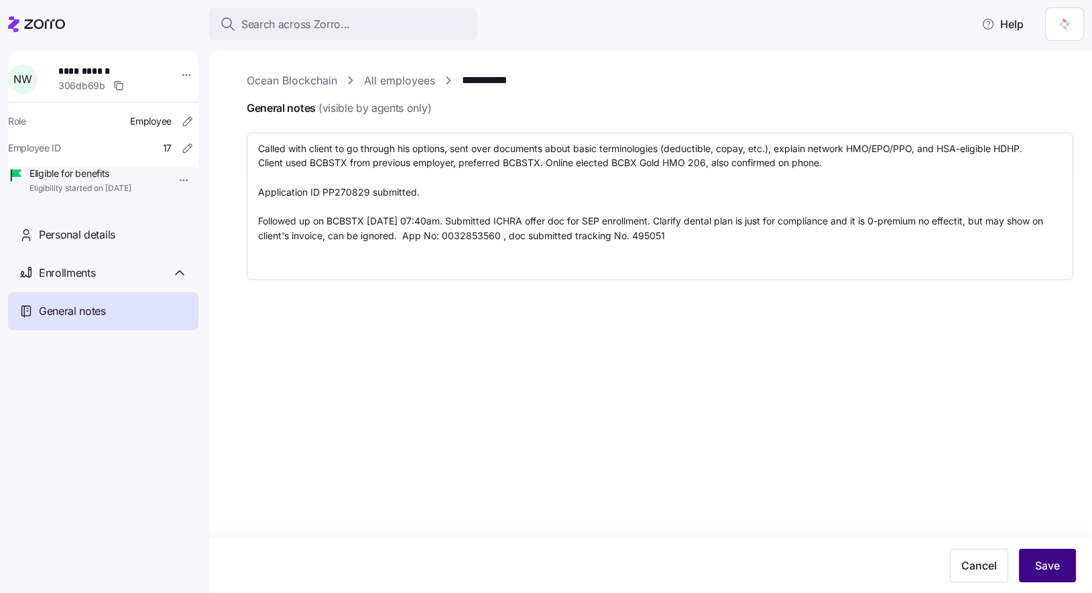
click at [1046, 571] on span "Save" at bounding box center [1047, 566] width 25 height 16
click at [674, 307] on div "**********" at bounding box center [650, 322] width 883 height 542
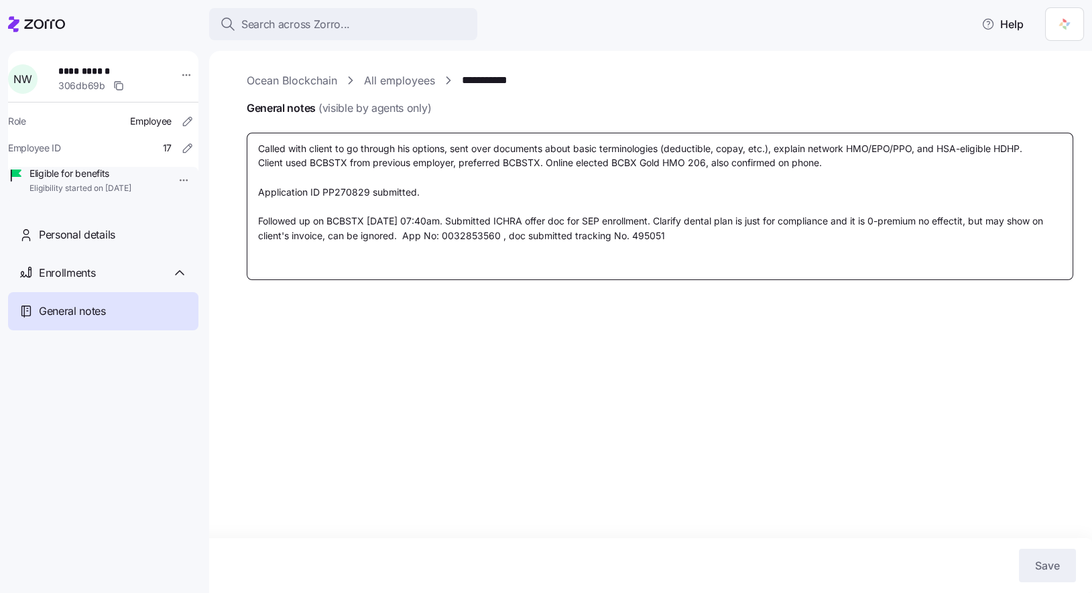
click at [715, 253] on textarea "Called with client to go through his options, sent over documents about basic t…" at bounding box center [660, 206] width 827 height 147
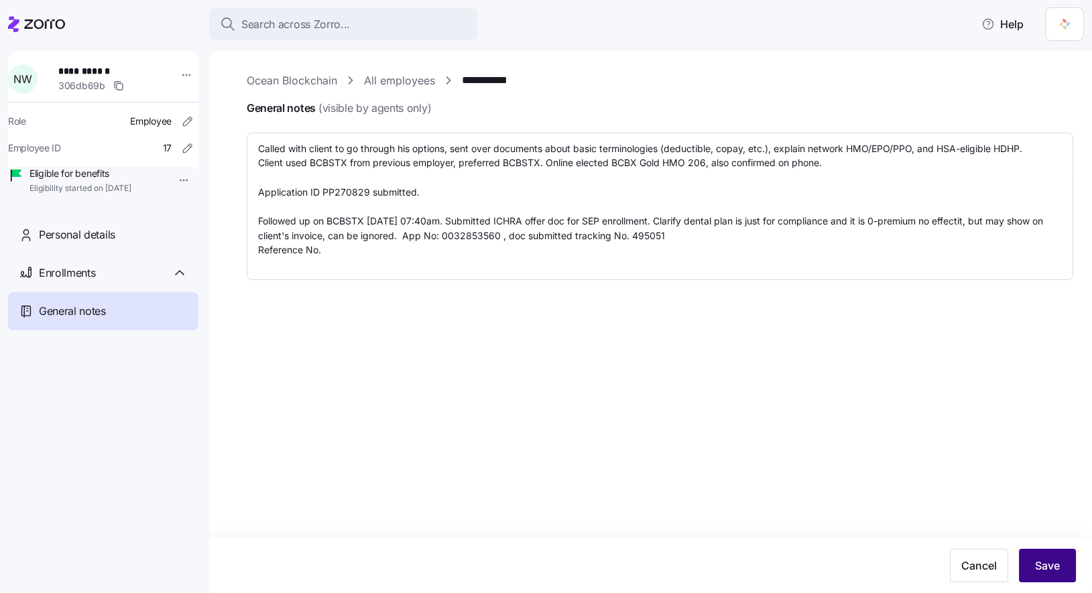
click at [1060, 566] on button "Save" at bounding box center [1047, 566] width 57 height 34
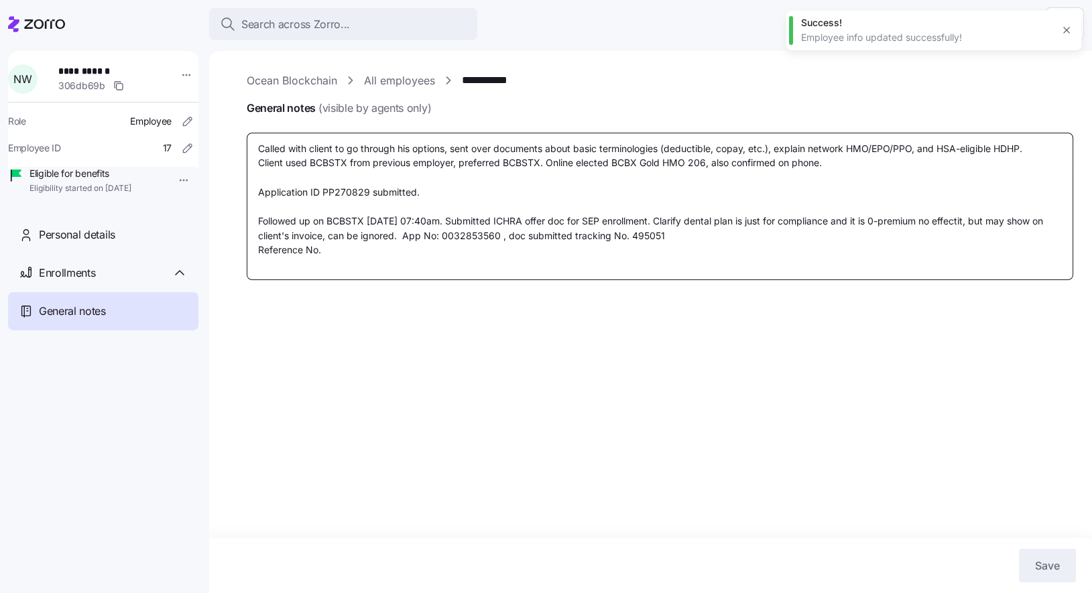
click at [338, 249] on textarea "Called with client to go through his options, sent over documents about basic t…" at bounding box center [660, 206] width 827 height 147
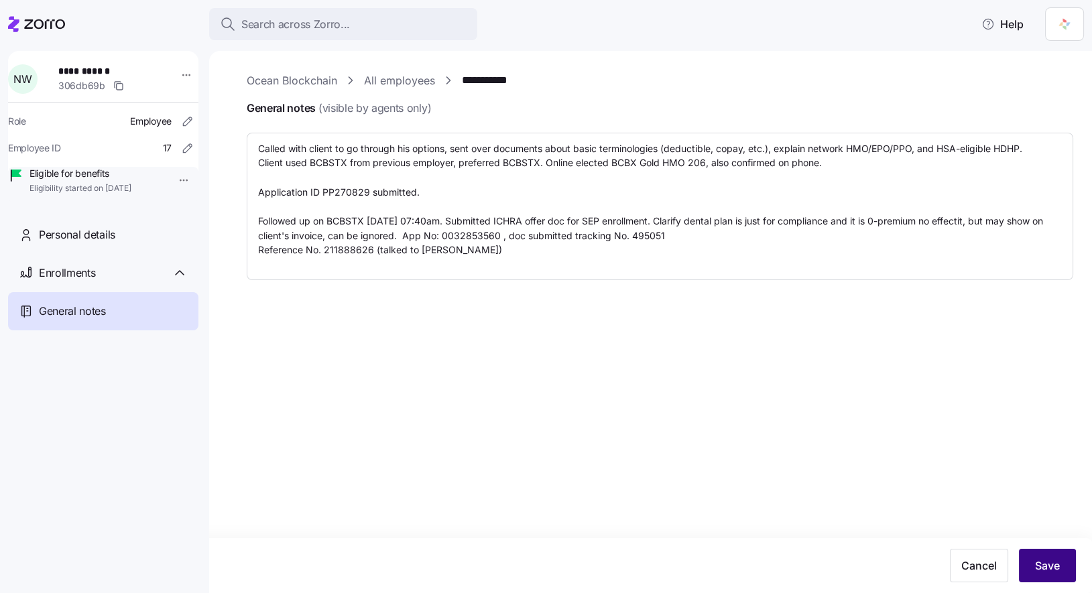
click at [1053, 567] on span "Save" at bounding box center [1047, 566] width 25 height 16
